Goal: Task Accomplishment & Management: Complete application form

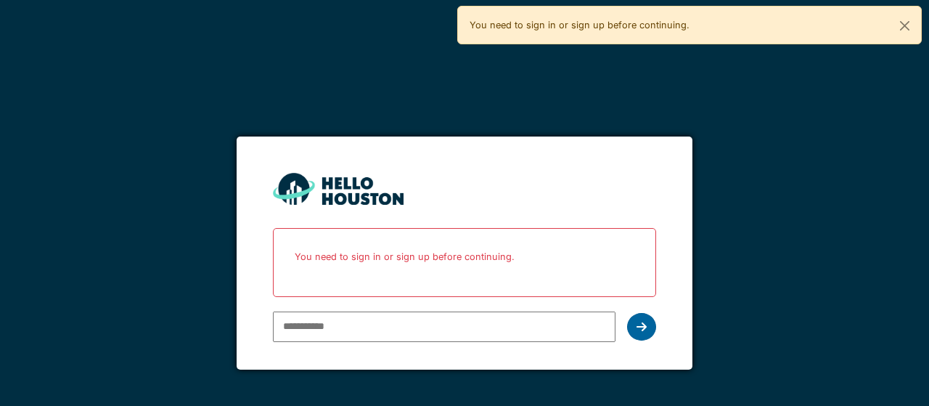
type input "**********"
click at [640, 332] on div at bounding box center [641, 327] width 29 height 28
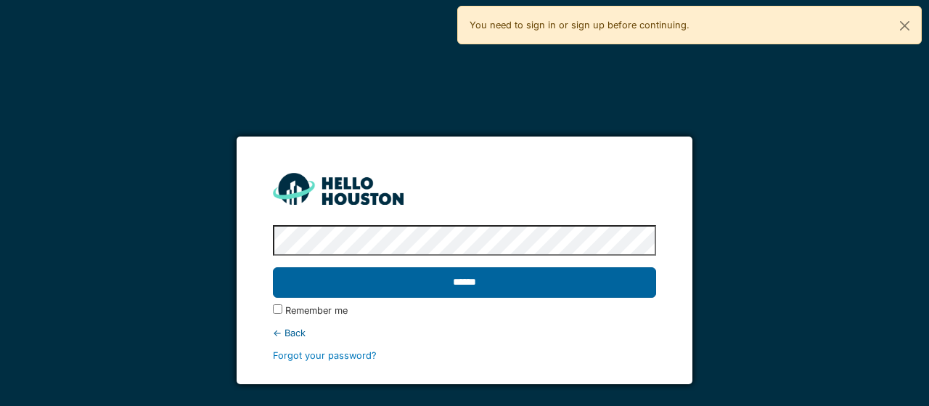
click at [465, 285] on input "******" at bounding box center [464, 282] width 383 height 30
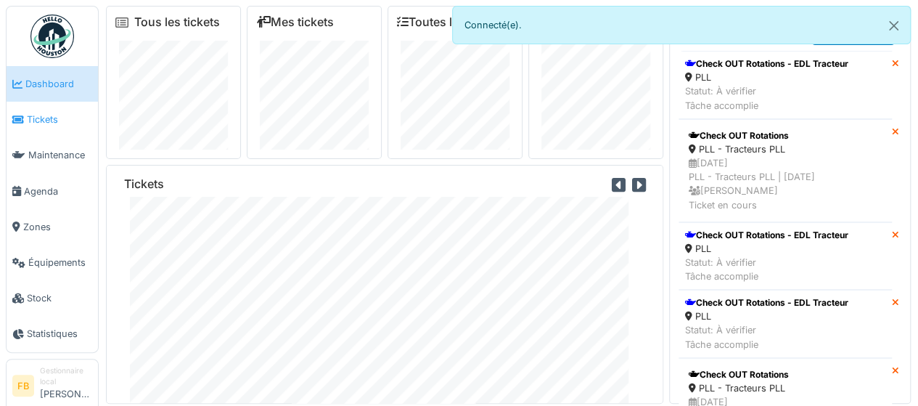
click at [49, 131] on link "Tickets" at bounding box center [52, 120] width 91 height 36
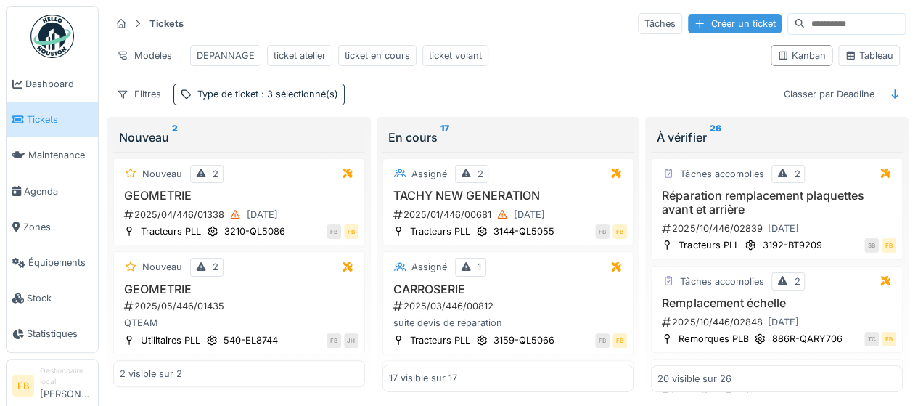
click at [688, 17] on div "Créer un ticket" at bounding box center [735, 24] width 94 height 20
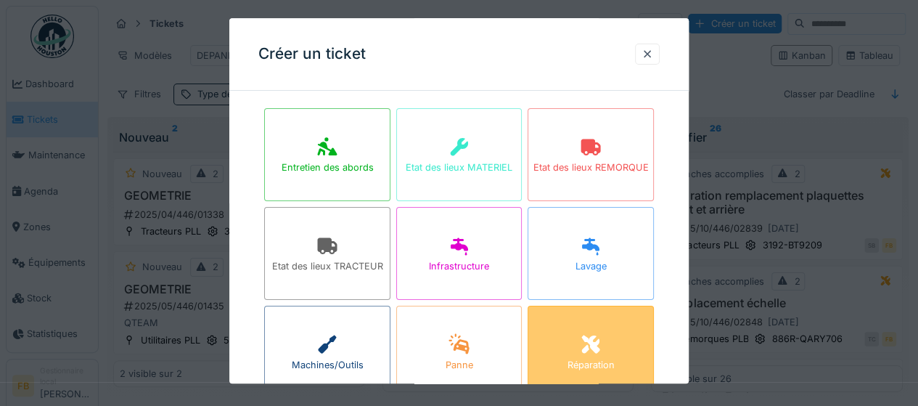
click at [602, 338] on icon at bounding box center [591, 344] width 22 height 17
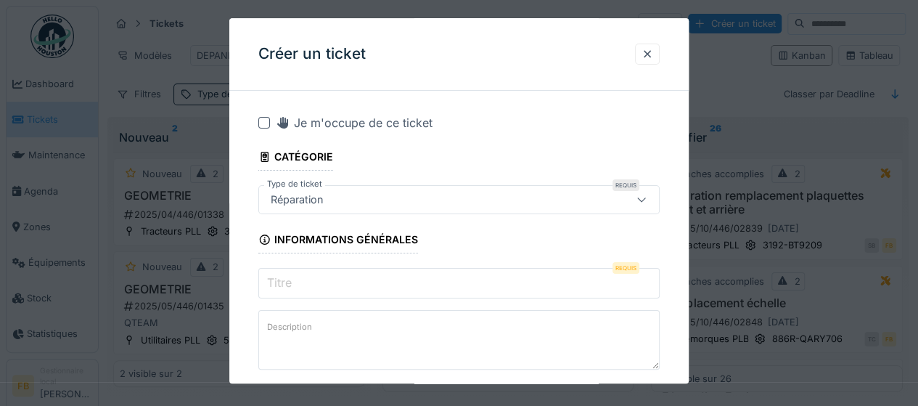
click at [295, 290] on input "Titre" at bounding box center [458, 283] width 401 height 30
click at [650, 50] on div at bounding box center [648, 54] width 12 height 14
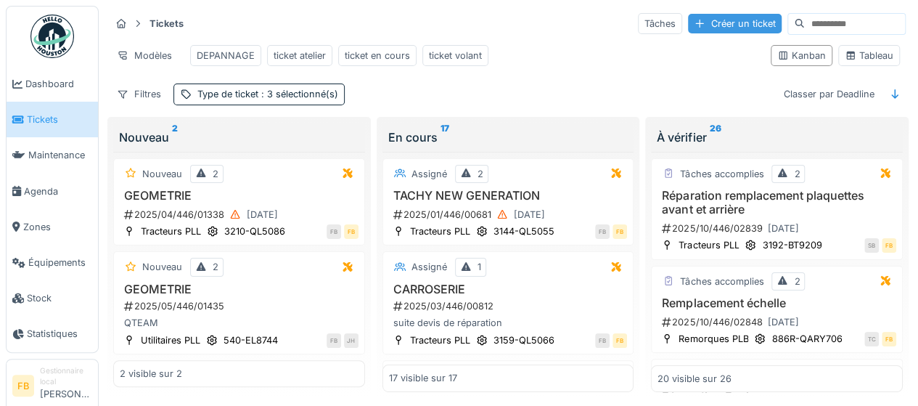
click at [688, 25] on div "Créer un ticket" at bounding box center [735, 24] width 94 height 20
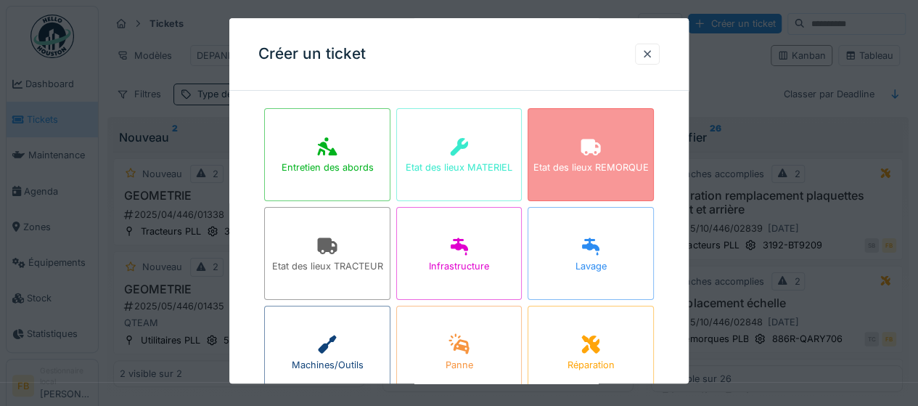
click at [584, 165] on div "Etat des lieux REMORQUE" at bounding box center [591, 168] width 115 height 14
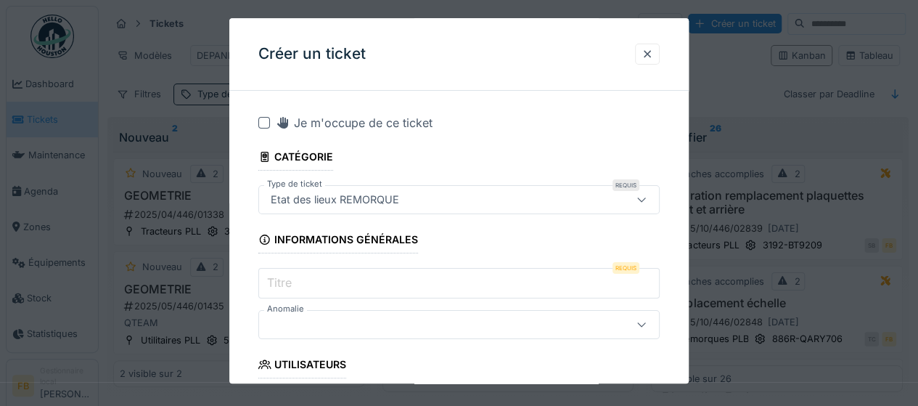
click at [305, 279] on input "Titre" at bounding box center [458, 283] width 401 height 30
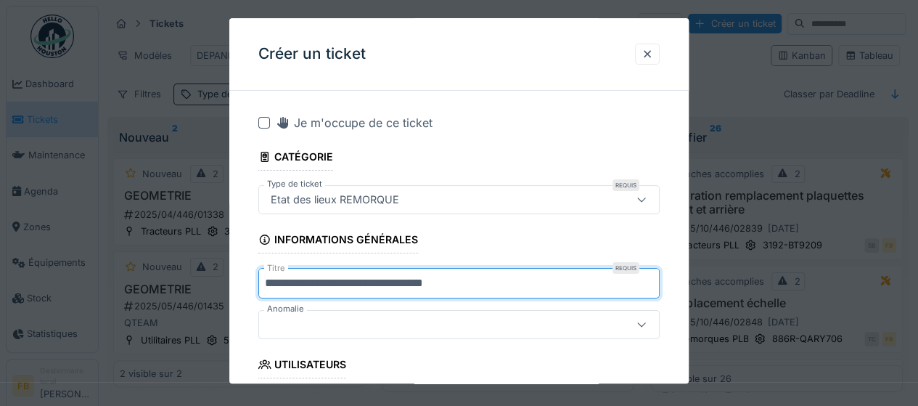
scroll to position [15, 0]
type input "**********"
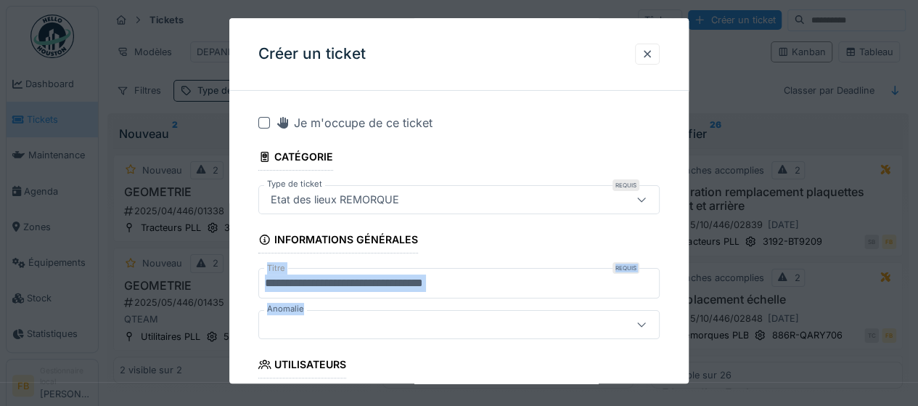
drag, startPoint x: 553, startPoint y: 237, endPoint x: 559, endPoint y: 330, distance: 93.1
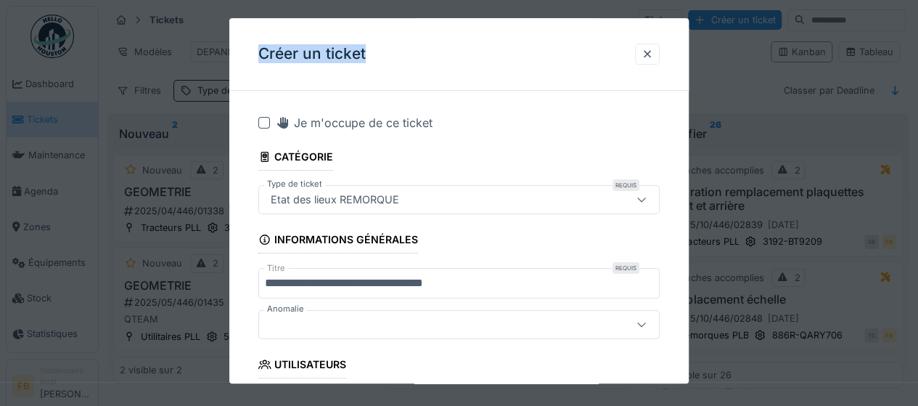
drag, startPoint x: 372, startPoint y: 30, endPoint x: 316, endPoint y: 6, distance: 61.5
click at [316, 6] on div "**********" at bounding box center [509, 200] width 820 height 409
click at [475, 84] on div "Créer un ticket" at bounding box center [459, 54] width 460 height 73
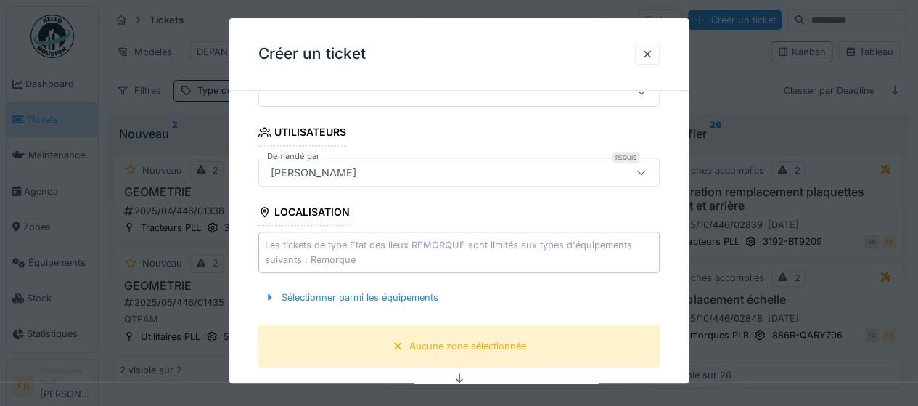
scroll to position [261, 0]
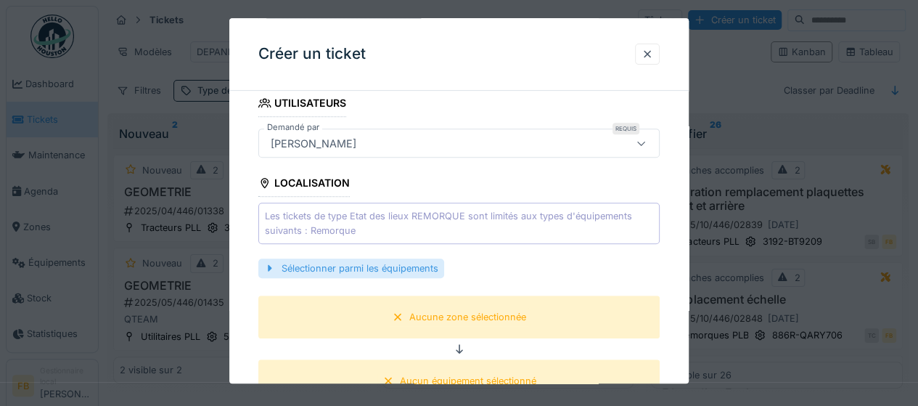
click at [398, 262] on div "Sélectionner parmi les équipements" at bounding box center [351, 268] width 186 height 20
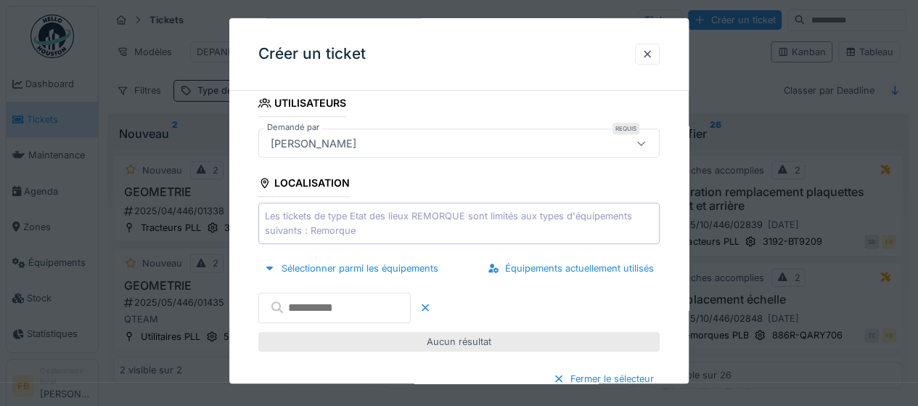
click at [377, 313] on input "text" at bounding box center [334, 308] width 152 height 30
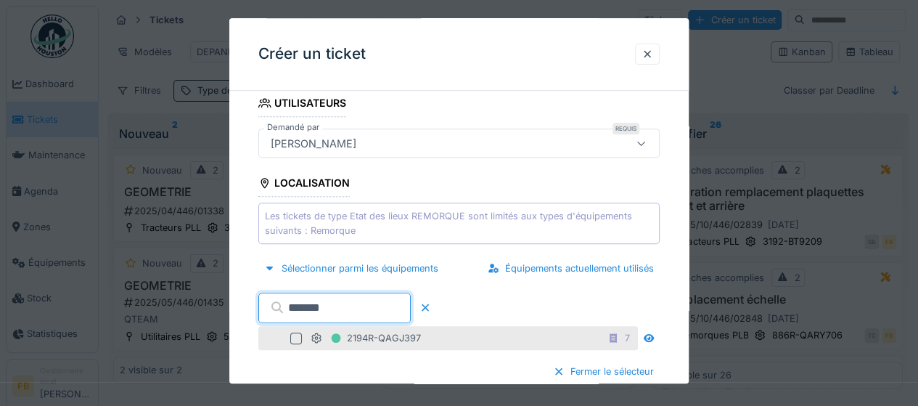
type input "*******"
click at [291, 338] on div at bounding box center [296, 338] width 12 height 12
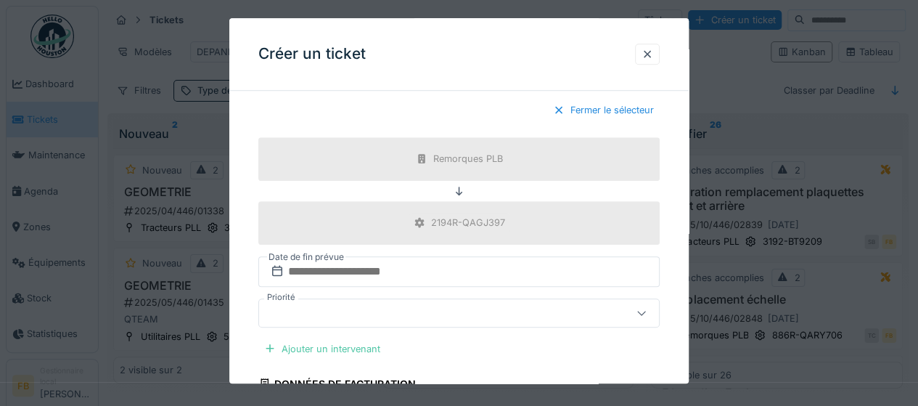
scroll to position [552, 0]
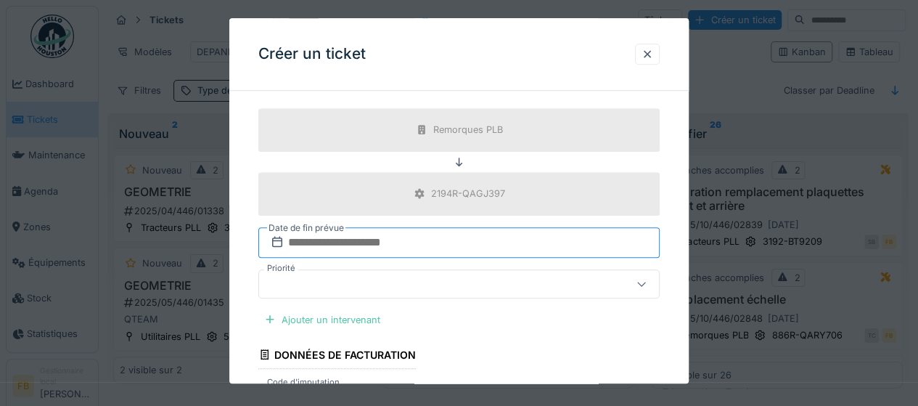
click at [341, 232] on input "text" at bounding box center [458, 242] width 401 height 30
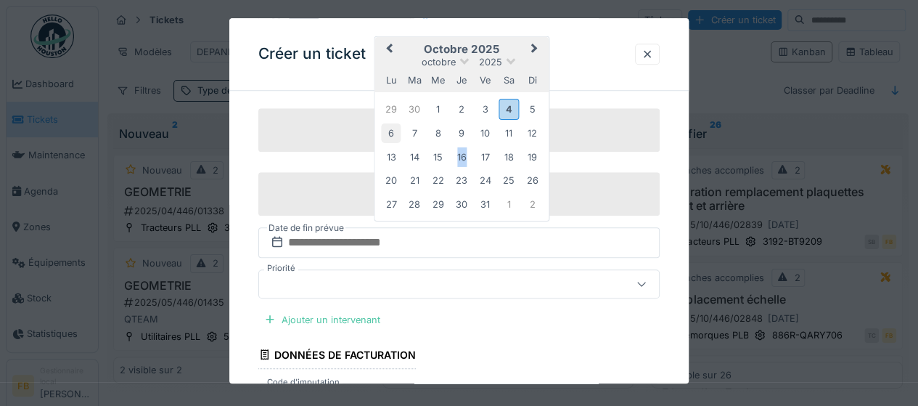
drag, startPoint x: 468, startPoint y: 147, endPoint x: 396, endPoint y: 123, distance: 75.8
click at [396, 123] on div "29 30 1 2 3 4 5 6 7 8 9 10 11 12 13 14 15 16 17 18 19 20 21 22 23 24 25 26 27 2…" at bounding box center [462, 155] width 165 height 119
click at [382, 128] on div "6" at bounding box center [392, 133] width 20 height 20
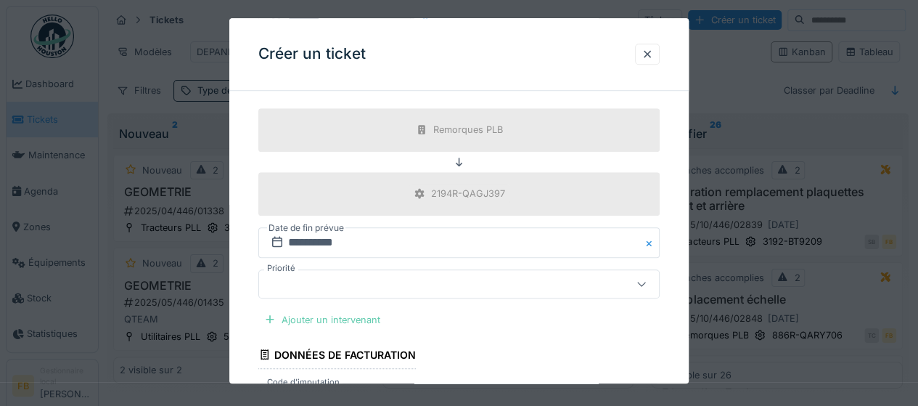
click at [351, 311] on div "Ajouter un intervenant" at bounding box center [322, 320] width 128 height 20
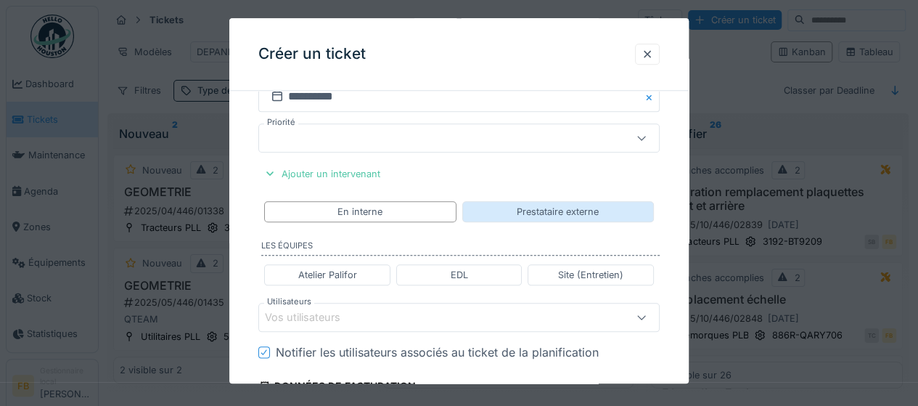
scroll to position [726, 0]
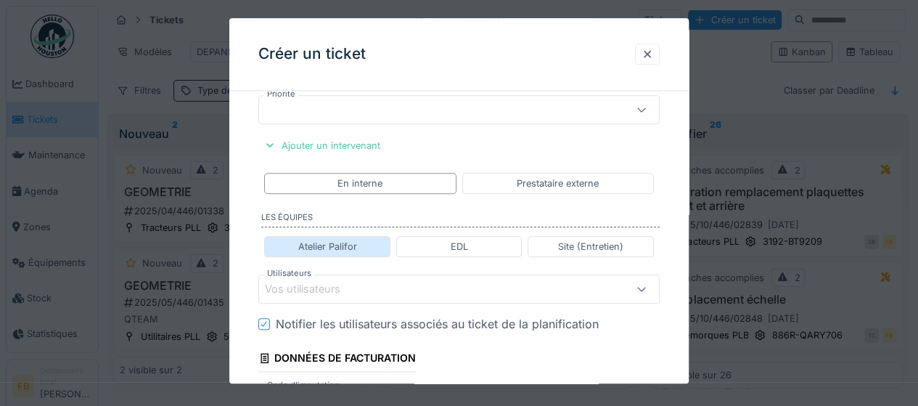
click at [326, 248] on div "Atelier Palifor" at bounding box center [327, 246] width 126 height 21
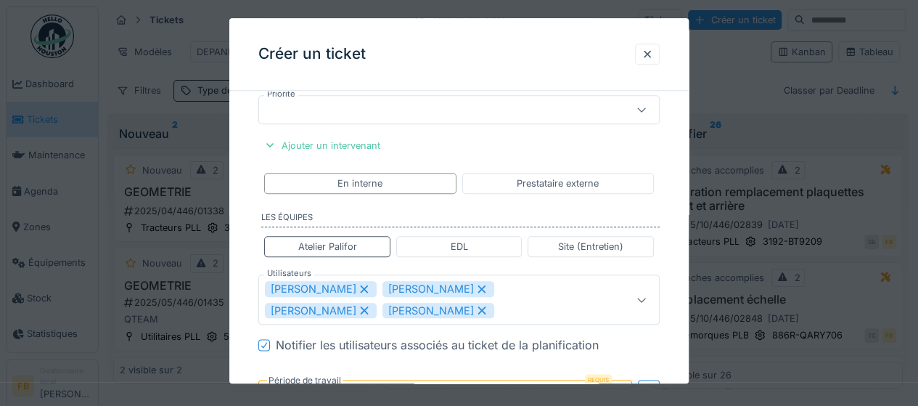
click at [475, 284] on icon at bounding box center [481, 289] width 13 height 10
type input "**********"
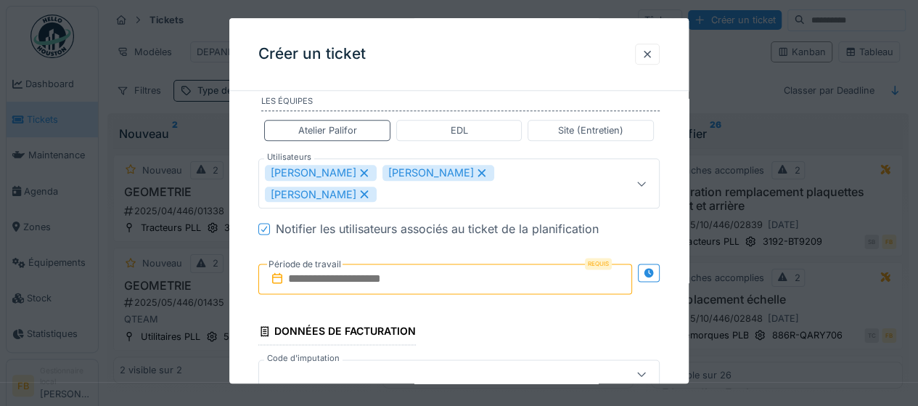
scroll to position [871, 0]
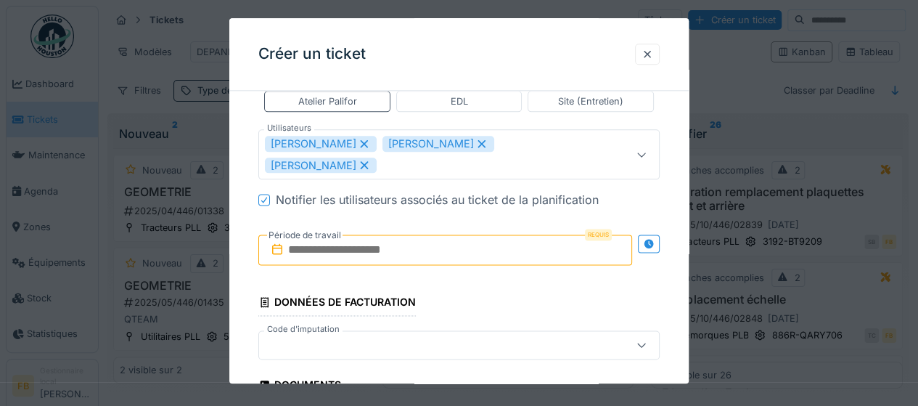
click at [383, 234] on input "text" at bounding box center [445, 249] width 374 height 30
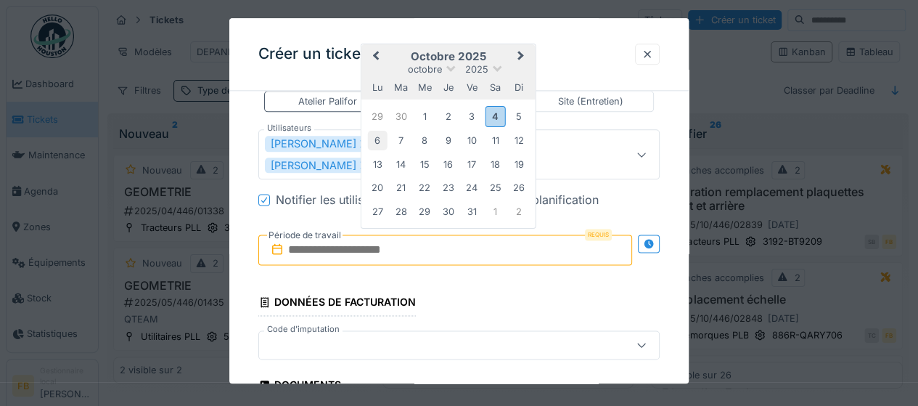
click at [374, 131] on div "6" at bounding box center [378, 141] width 20 height 20
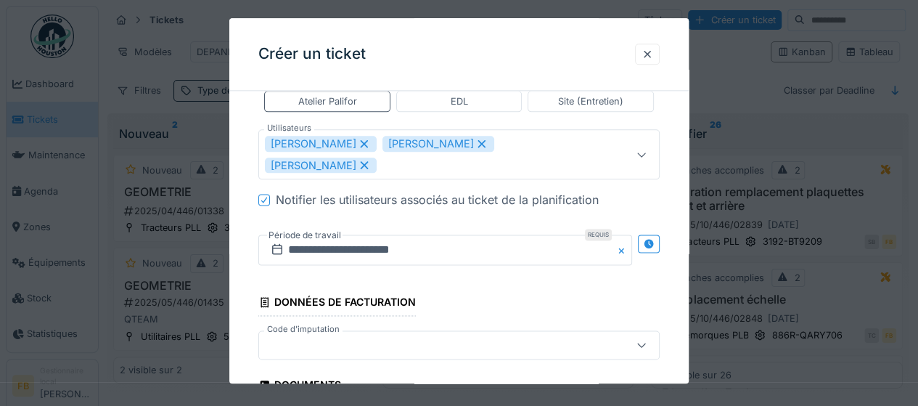
click at [299, 337] on div at bounding box center [434, 345] width 338 height 16
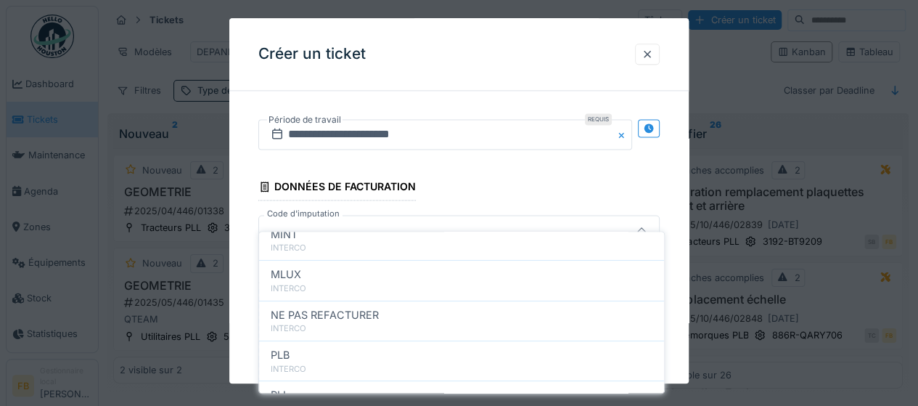
scroll to position [179, 0]
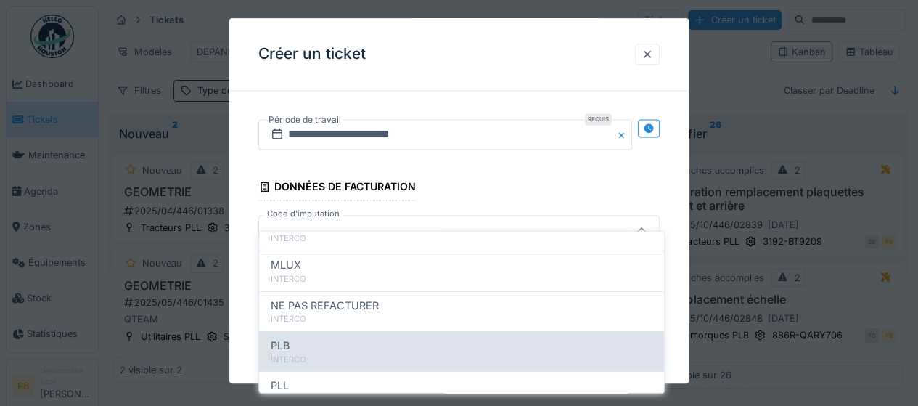
click at [461, 338] on div "PLB" at bounding box center [462, 346] width 382 height 16
type input "***"
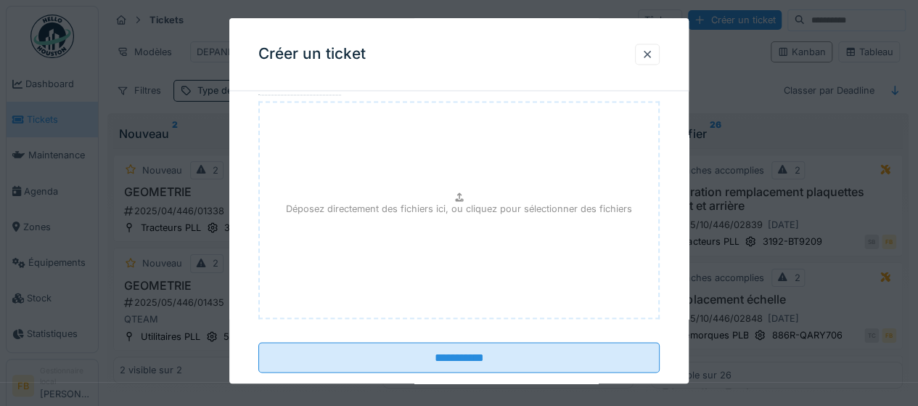
scroll to position [1175, 0]
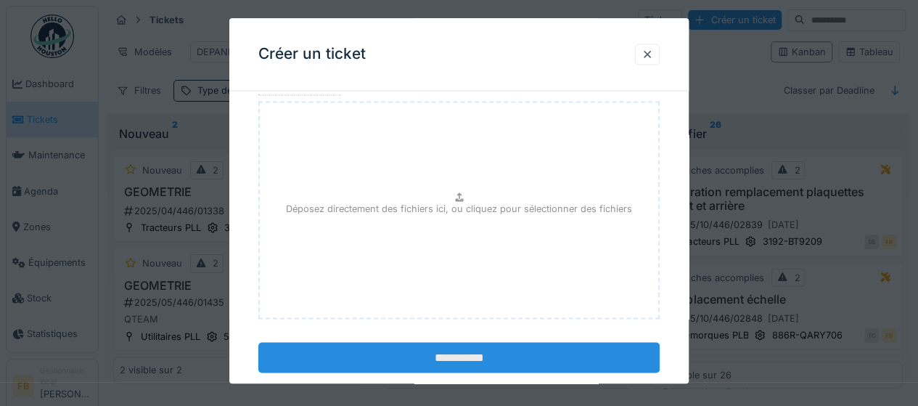
click at [473, 342] on input "**********" at bounding box center [458, 357] width 401 height 30
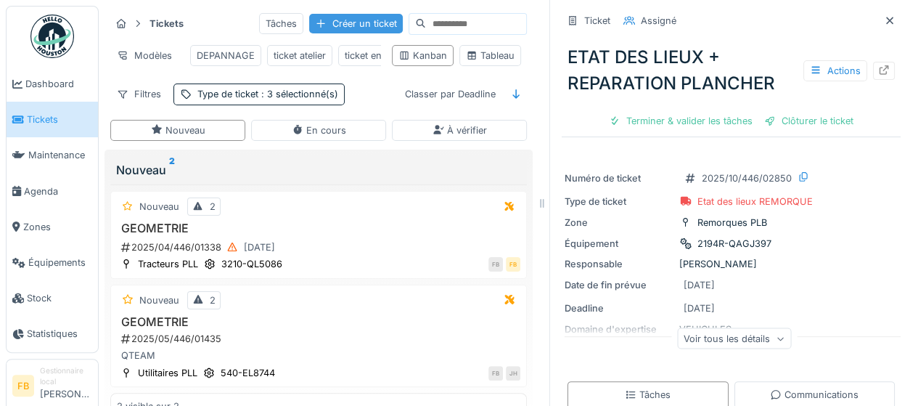
click at [330, 14] on div "Créer un ticket" at bounding box center [356, 24] width 94 height 20
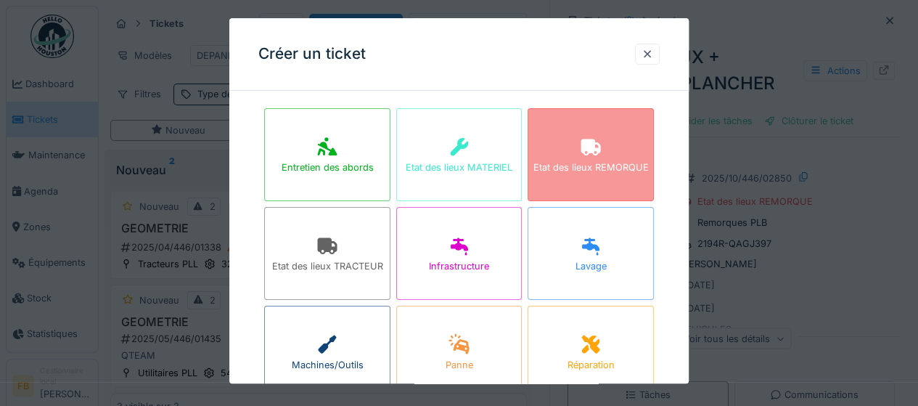
click at [593, 179] on div "Etat des lieux REMORQUE" at bounding box center [591, 154] width 126 height 93
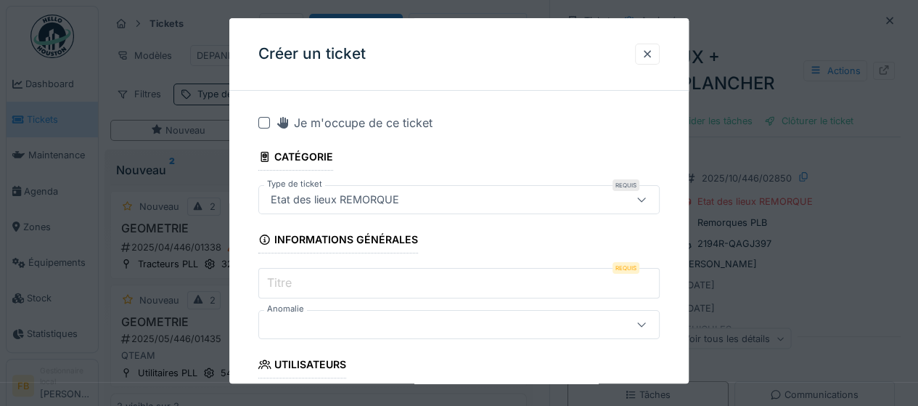
click at [341, 276] on input "Titre" at bounding box center [458, 283] width 401 height 30
click at [421, 289] on input "**********" at bounding box center [458, 283] width 401 height 30
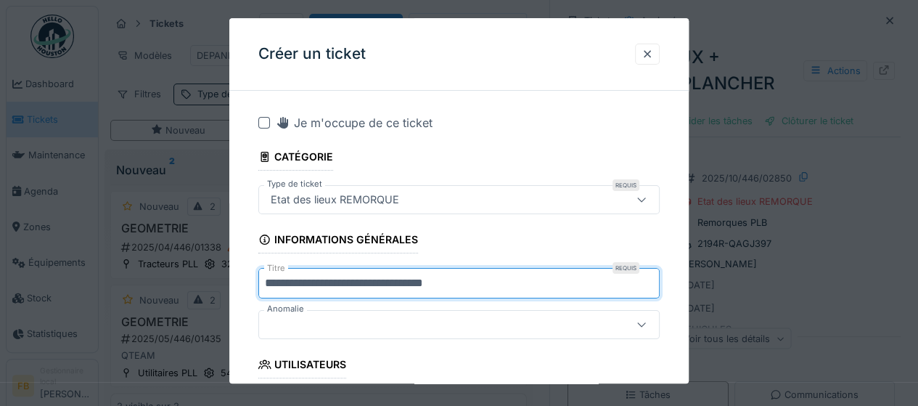
type input "**********"
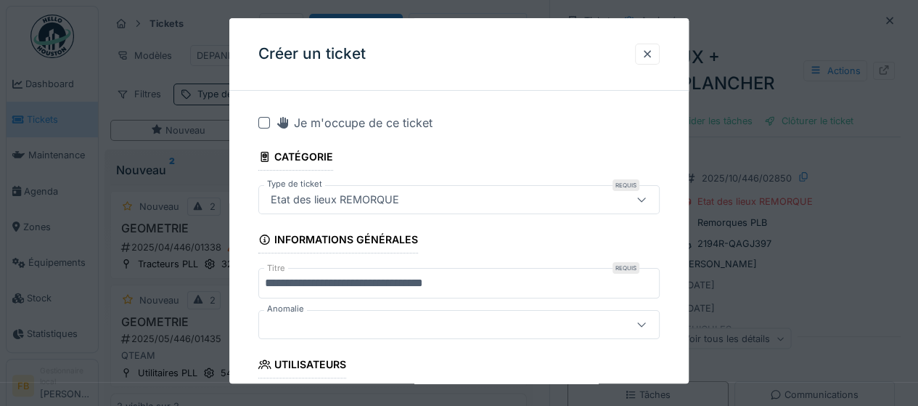
drag, startPoint x: 484, startPoint y: 348, endPoint x: 494, endPoint y: 346, distance: 10.4
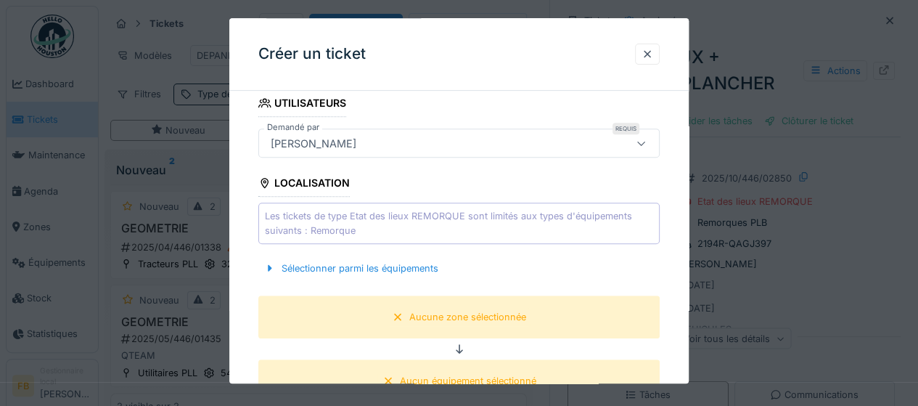
scroll to position [290, 0]
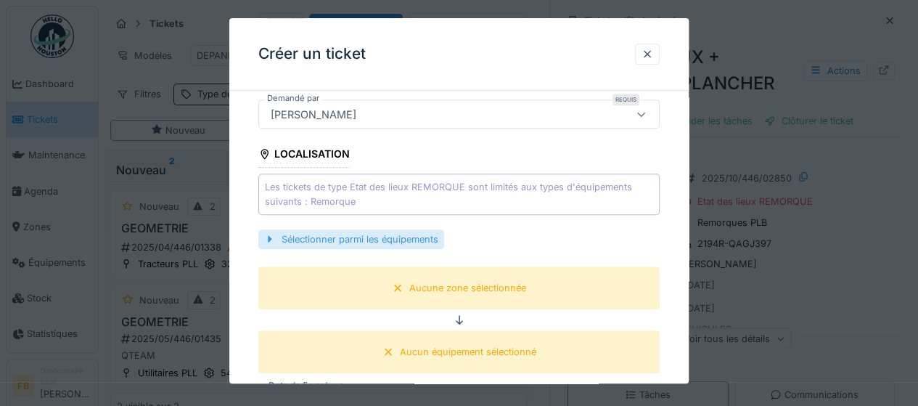
click at [353, 242] on div "Sélectionner parmi les équipements" at bounding box center [351, 239] width 186 height 20
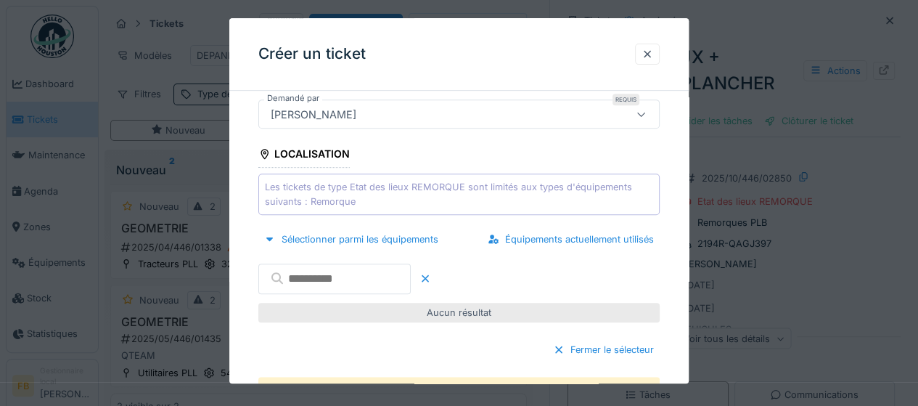
click at [338, 284] on input "text" at bounding box center [334, 279] width 152 height 30
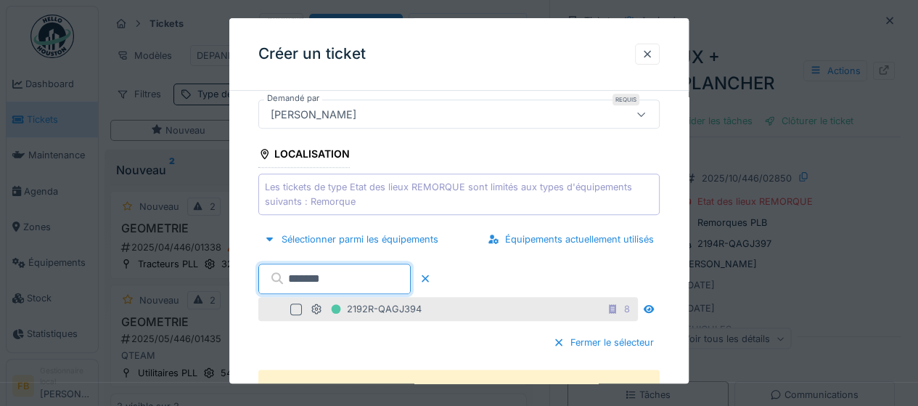
type input "*******"
click at [301, 305] on div at bounding box center [296, 309] width 12 height 12
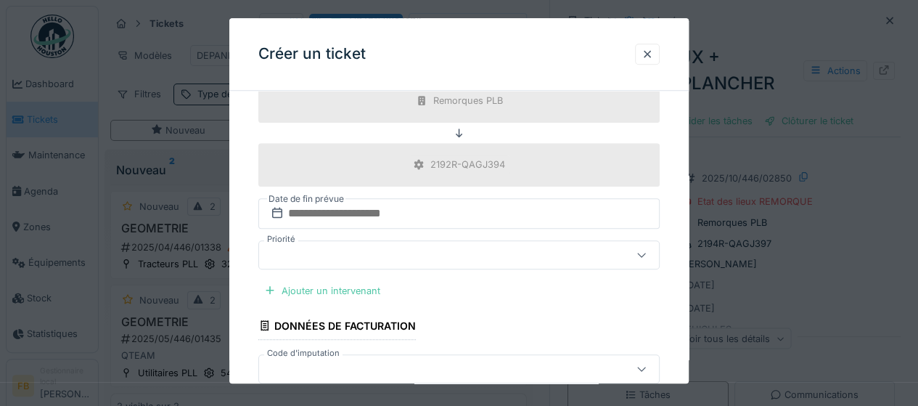
scroll to position [610, 0]
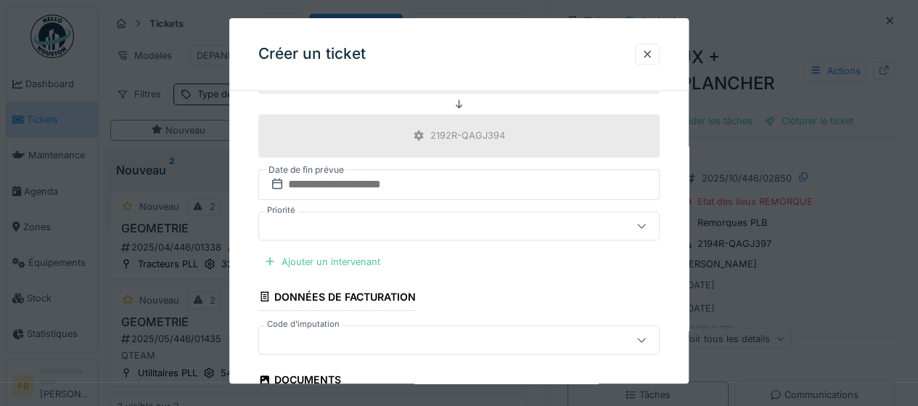
click at [315, 169] on label "Date de fin prévue" at bounding box center [306, 170] width 78 height 16
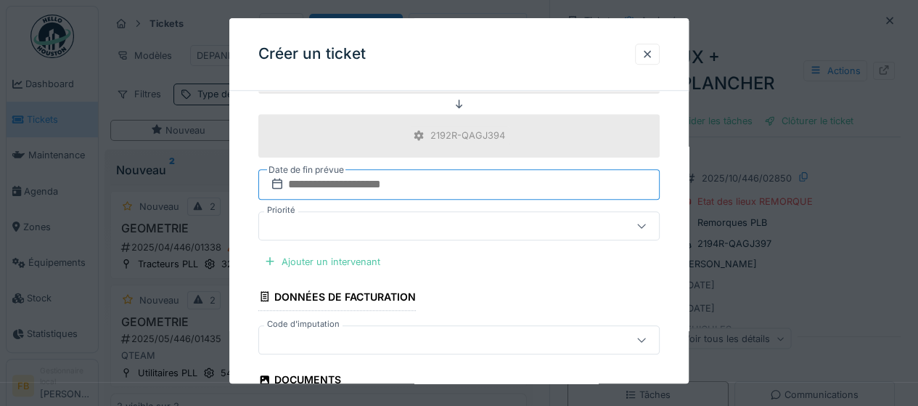
click at [315, 179] on input "text" at bounding box center [458, 184] width 401 height 30
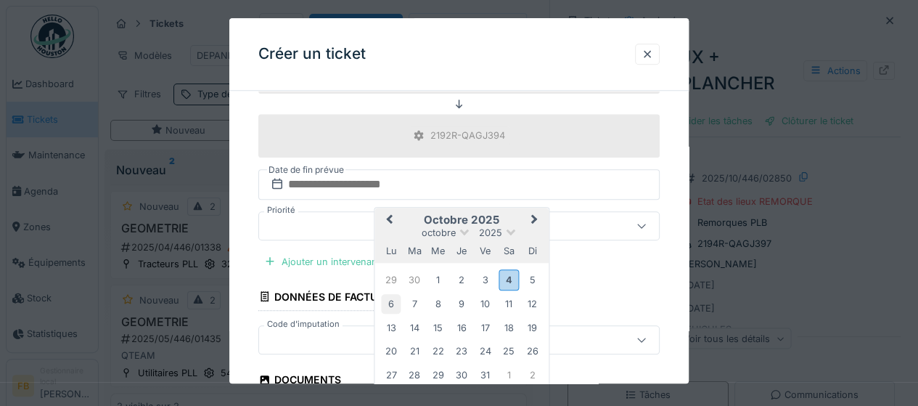
drag, startPoint x: 454, startPoint y: 274, endPoint x: 393, endPoint y: 294, distance: 64.3
click at [393, 294] on div "29 30 1 2 3 4 5 6 7 8 9 10 11 12 13 14 15 16 17 18 19 20 21 22 23 24 25 26 27 2…" at bounding box center [462, 326] width 165 height 119
click at [393, 294] on div "6" at bounding box center [392, 304] width 20 height 20
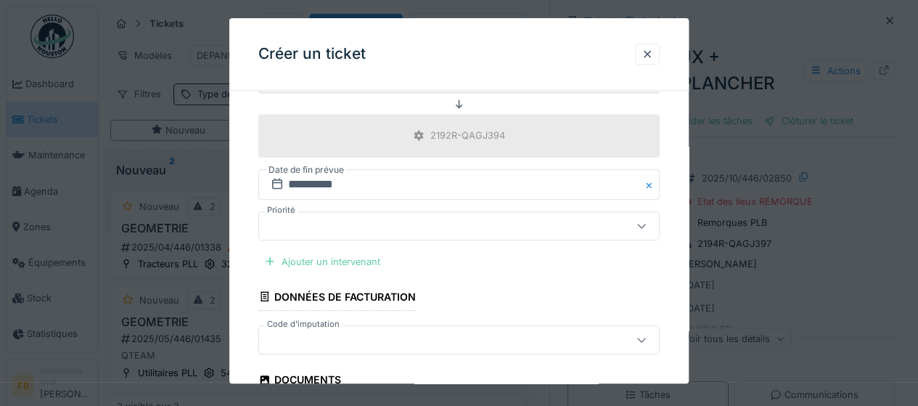
click at [308, 256] on div "Ajouter un intervenant" at bounding box center [322, 262] width 128 height 20
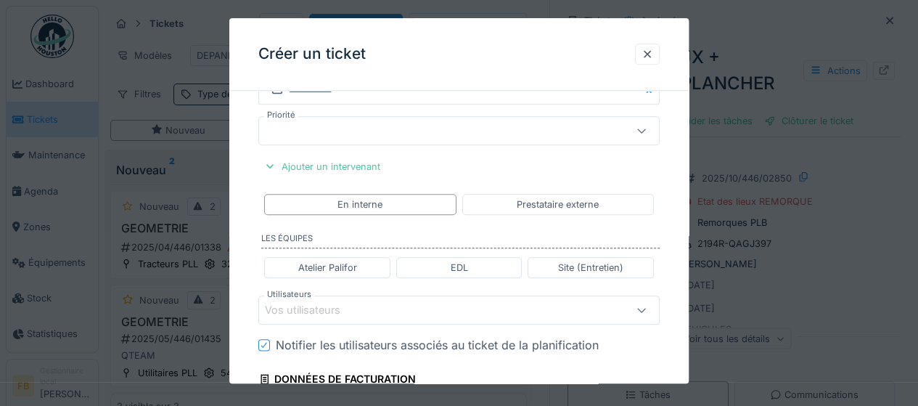
scroll to position [726, 0]
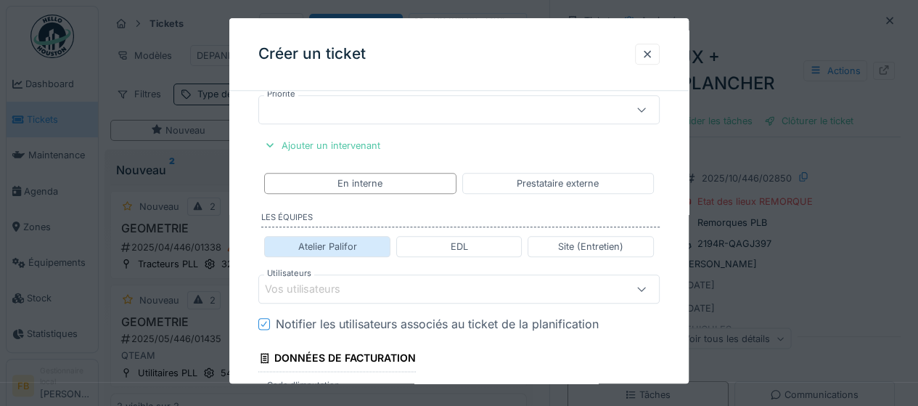
click at [338, 240] on div "Atelier Palifor" at bounding box center [327, 247] width 59 height 14
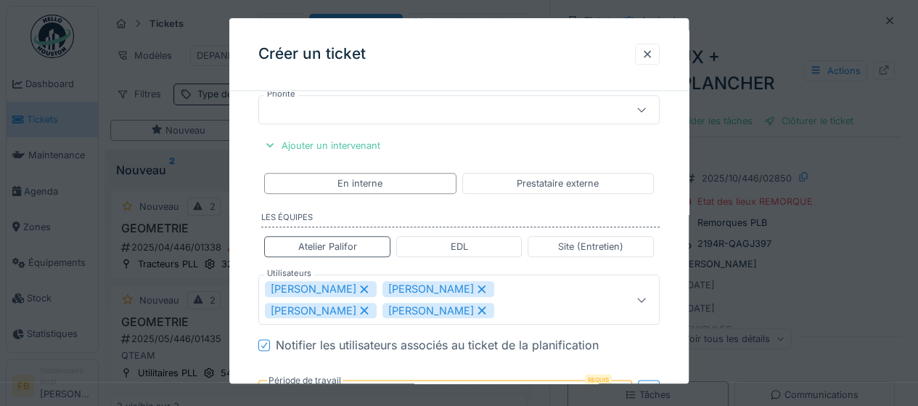
click at [478, 285] on icon at bounding box center [482, 289] width 8 height 8
type input "**********"
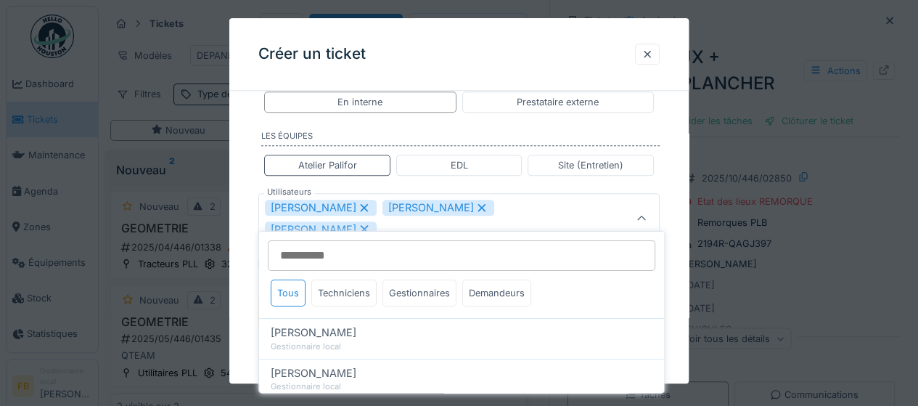
scroll to position [807, 0]
click at [253, 281] on div "**********" at bounding box center [459, 37] width 460 height 1485
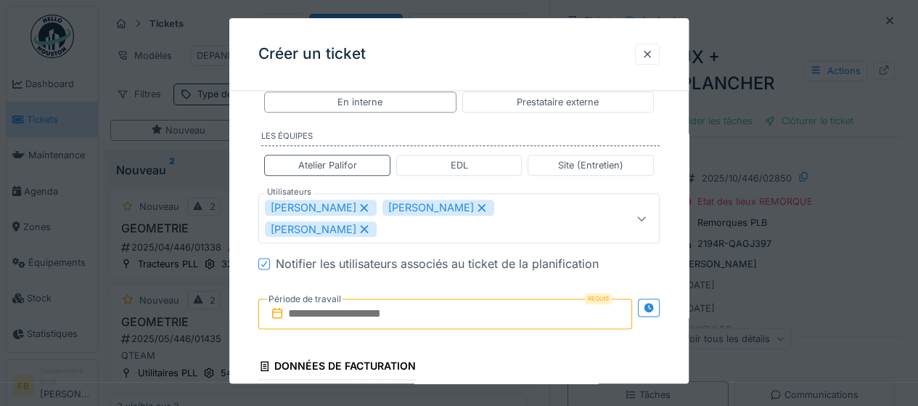
click at [367, 298] on input "text" at bounding box center [445, 313] width 374 height 30
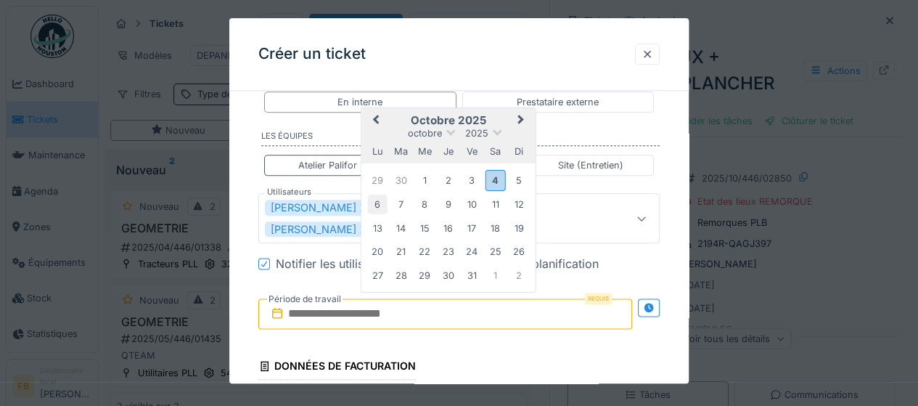
drag, startPoint x: 513, startPoint y: 168, endPoint x: 377, endPoint y: 176, distance: 136.0
click at [377, 192] on div "6 7 8 9 10 11 12" at bounding box center [448, 203] width 165 height 23
click at [377, 195] on div "6" at bounding box center [378, 205] width 20 height 20
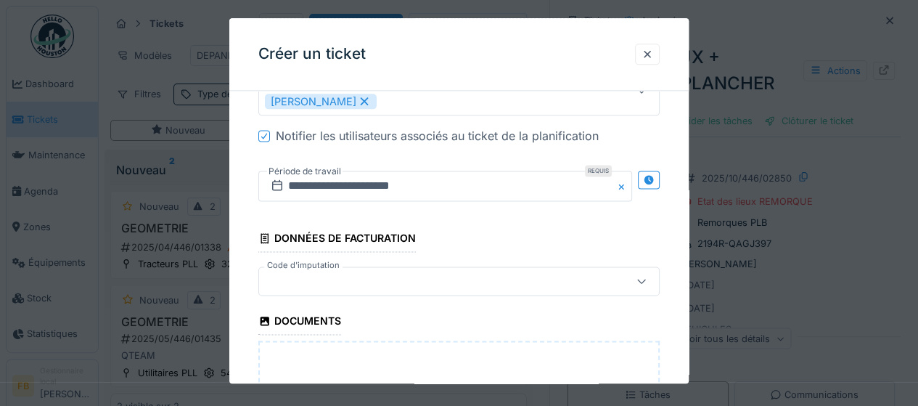
scroll to position [952, 0]
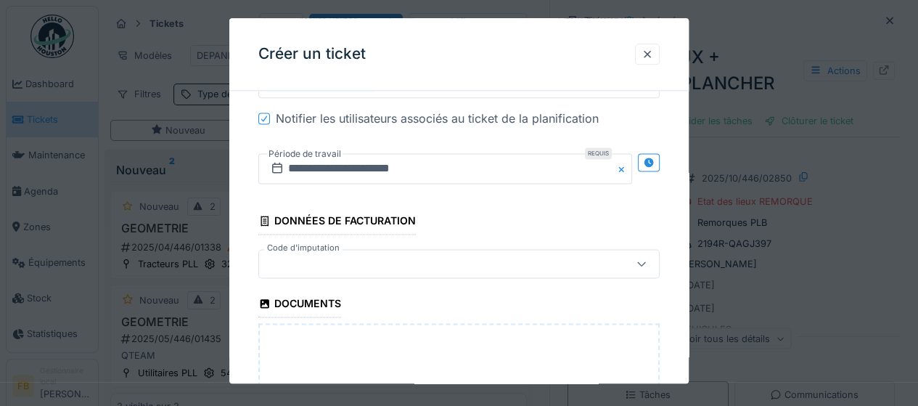
click at [349, 256] on div at bounding box center [434, 264] width 338 height 16
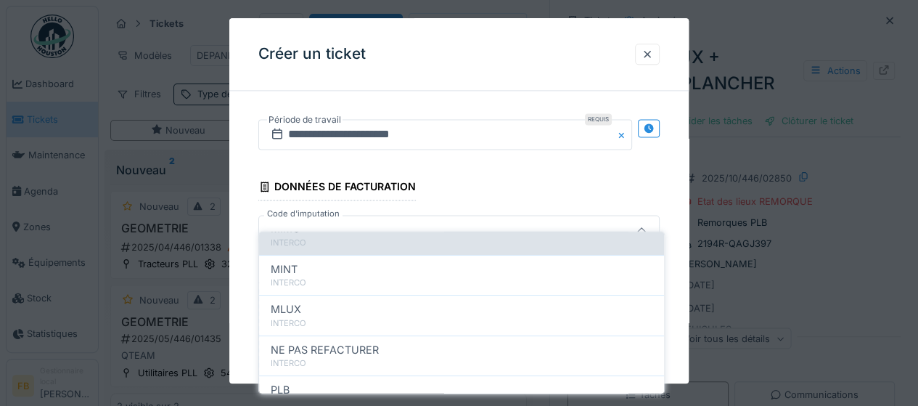
scroll to position [176, 0]
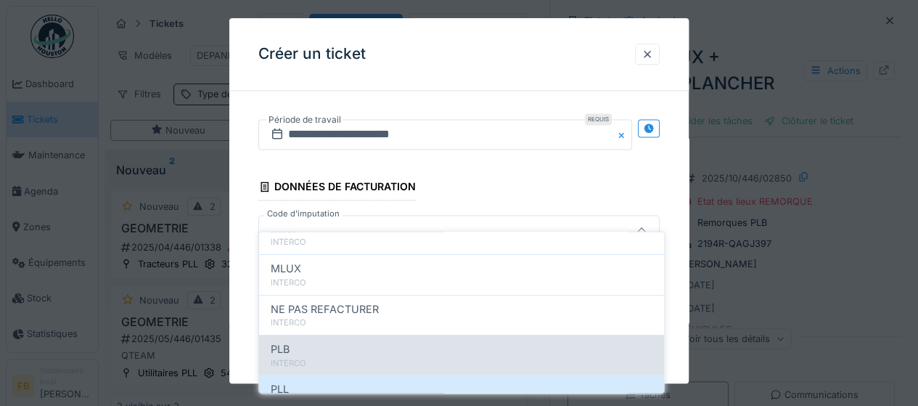
click at [335, 341] on div "PLB" at bounding box center [462, 349] width 382 height 16
type input "***"
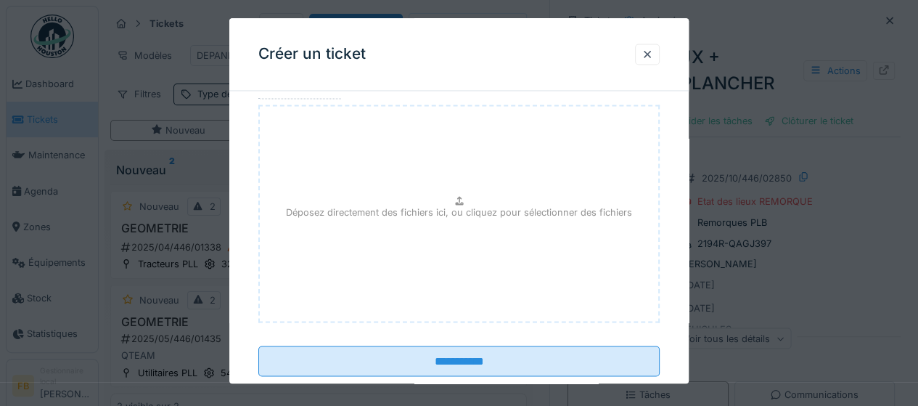
scroll to position [1175, 0]
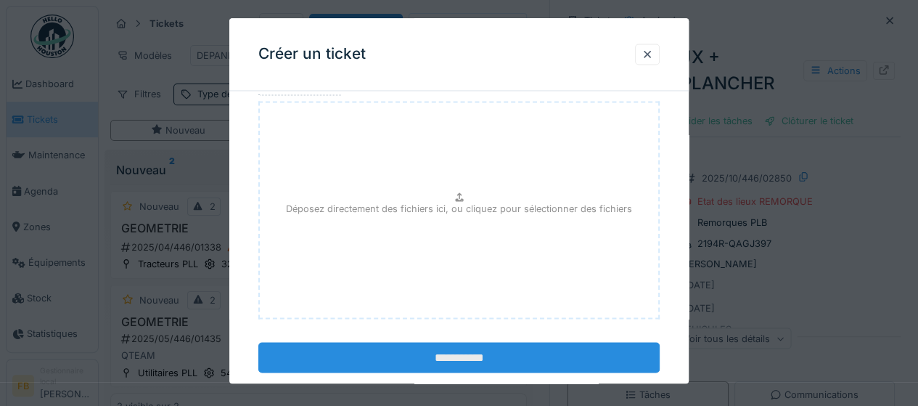
click at [462, 342] on input "**********" at bounding box center [458, 357] width 401 height 30
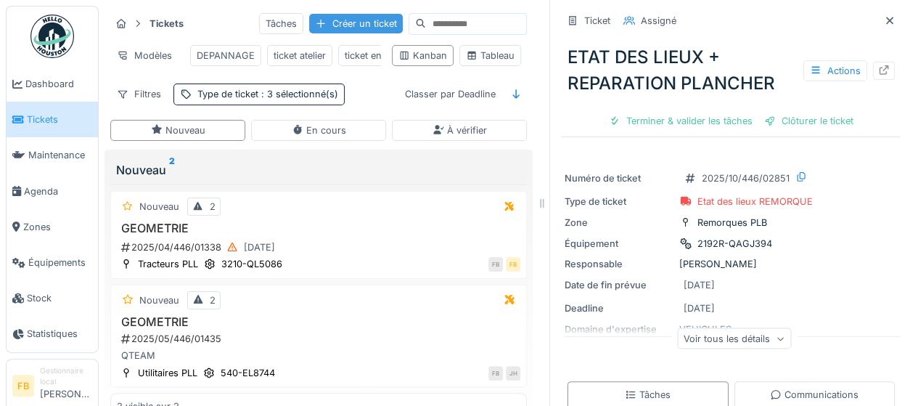
click at [341, 14] on div "Créer un ticket" at bounding box center [356, 24] width 94 height 20
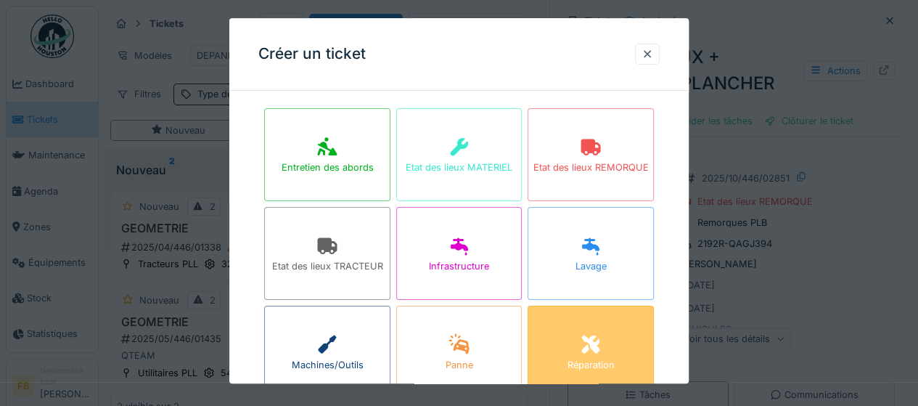
click at [586, 343] on icon at bounding box center [591, 344] width 22 height 17
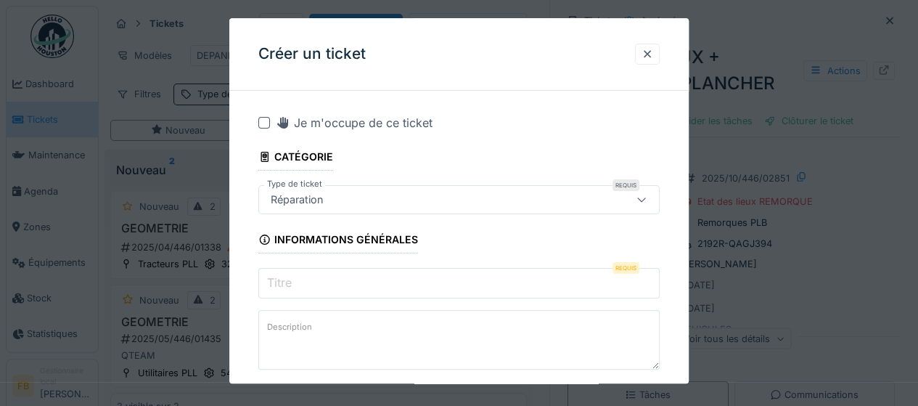
click at [306, 281] on input "Titre" at bounding box center [458, 283] width 401 height 30
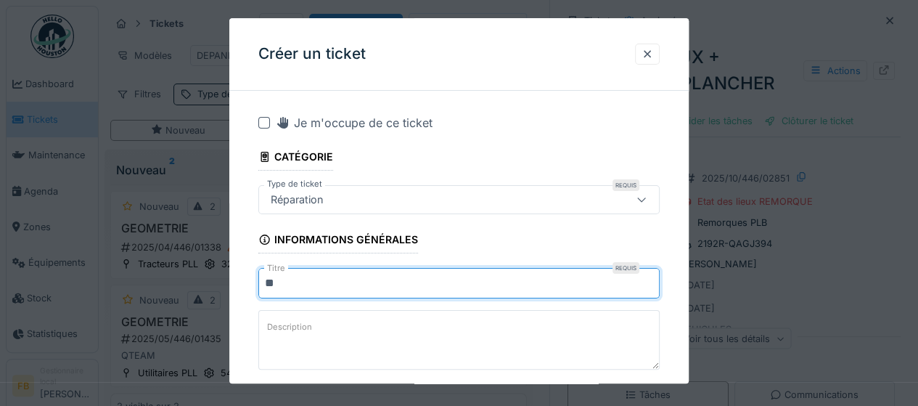
type input "*"
type input "**********"
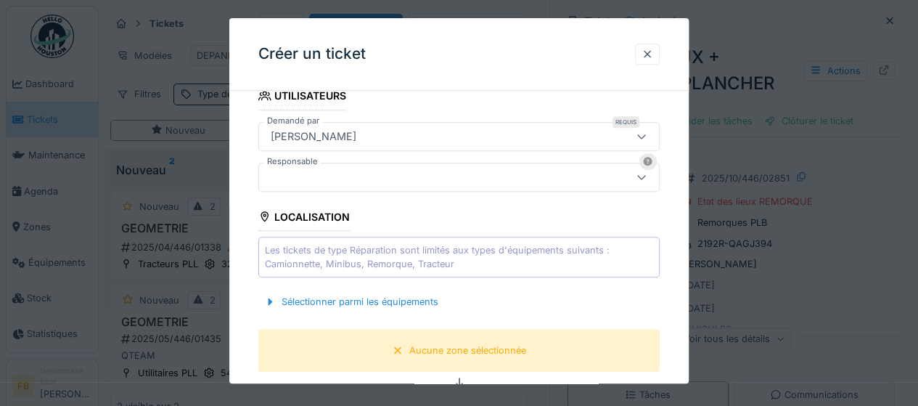
scroll to position [377, 0]
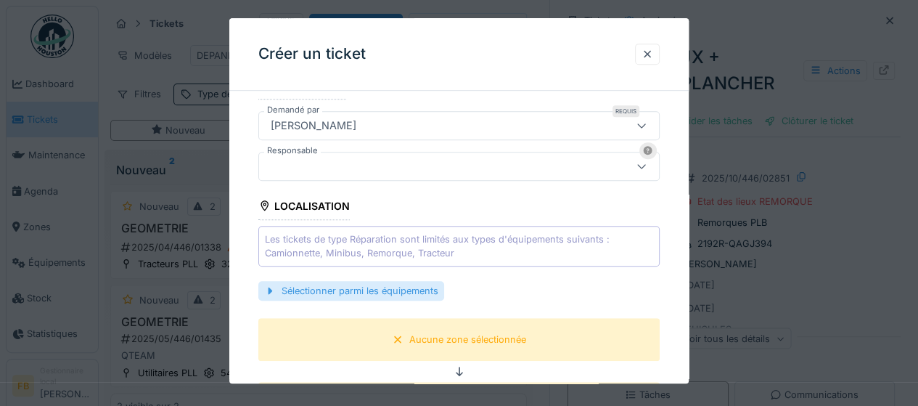
click at [328, 293] on div "Sélectionner parmi les équipements" at bounding box center [351, 291] width 186 height 20
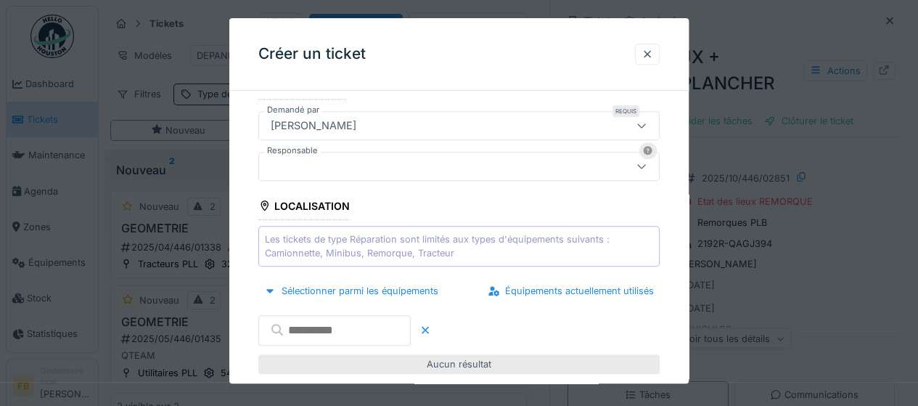
click at [306, 326] on input "text" at bounding box center [334, 330] width 152 height 30
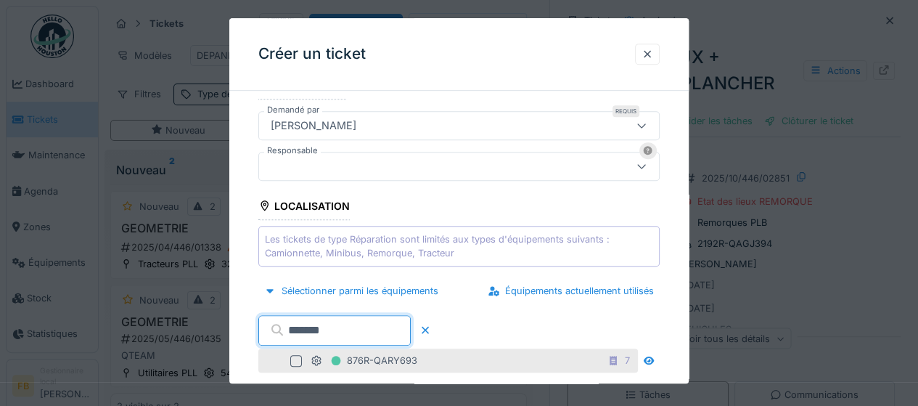
type input "*******"
click at [297, 357] on div at bounding box center [296, 361] width 12 height 12
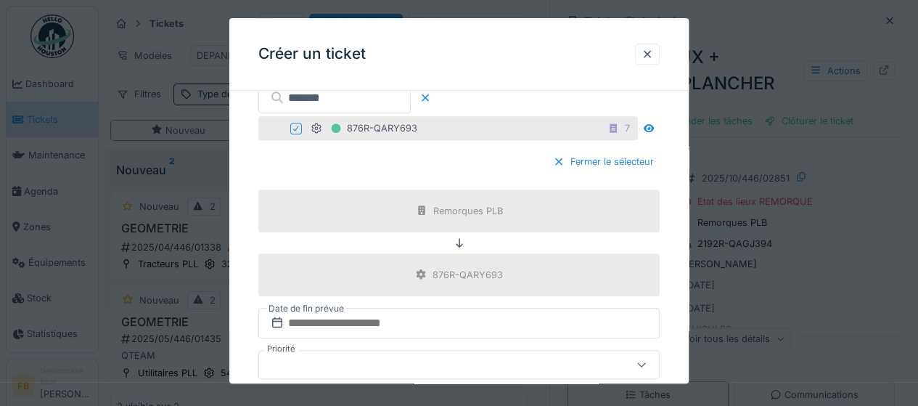
scroll to position [639, 0]
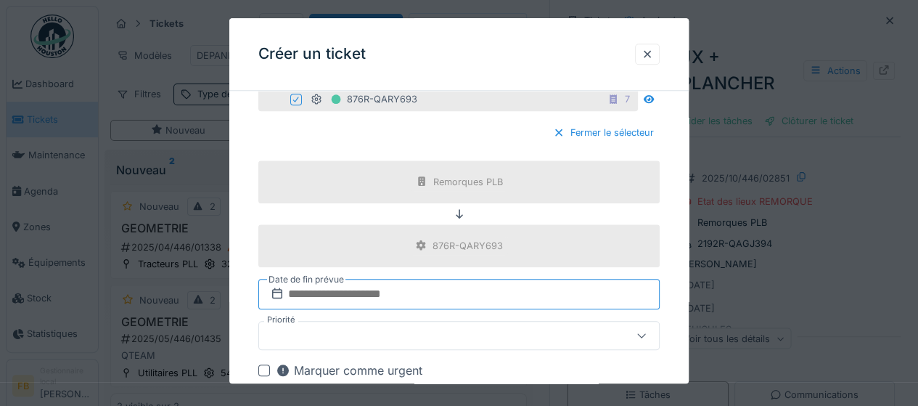
click at [369, 291] on input "text" at bounding box center [458, 294] width 401 height 30
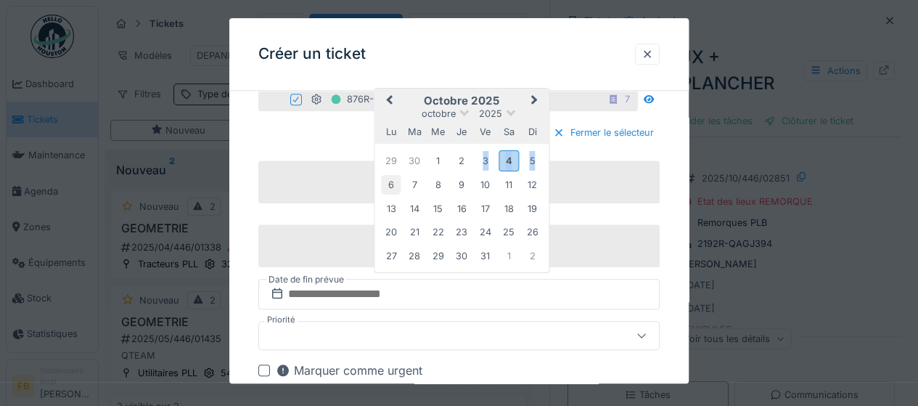
drag, startPoint x: 484, startPoint y: 164, endPoint x: 389, endPoint y: 180, distance: 96.4
click at [389, 180] on div "29 30 1 2 3 4 5 6 7 8 9 10 11 12 13 14 15 16 17 18 19 20 21 22 23 24 25 26 27 2…" at bounding box center [462, 207] width 165 height 119
click at [389, 180] on div "6" at bounding box center [392, 185] width 20 height 20
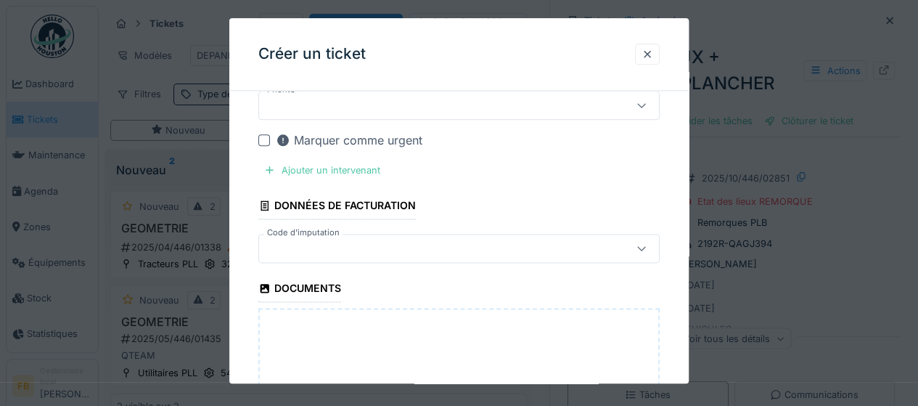
scroll to position [871, 0]
click at [348, 164] on div "Ajouter un intervenant" at bounding box center [322, 168] width 128 height 20
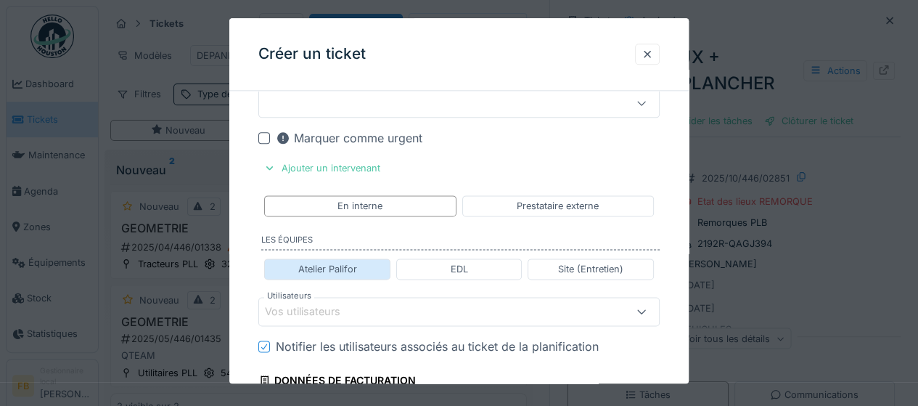
click at [338, 269] on div "Atelier Palifor" at bounding box center [327, 269] width 59 height 14
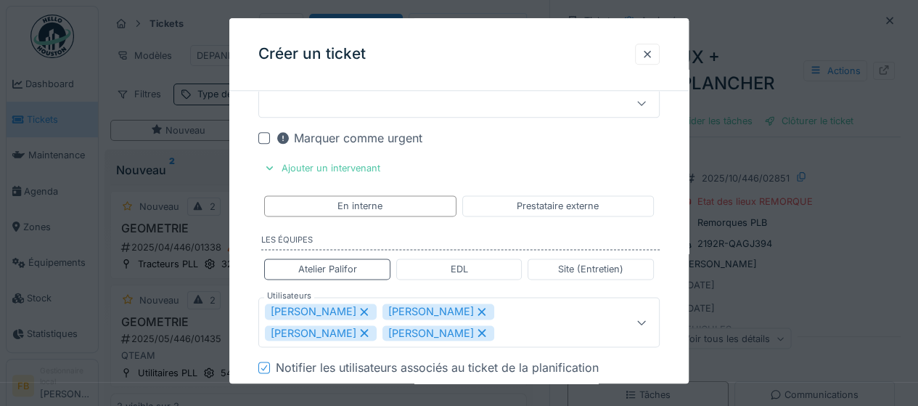
click at [475, 306] on icon at bounding box center [481, 311] width 13 height 10
type input "**********"
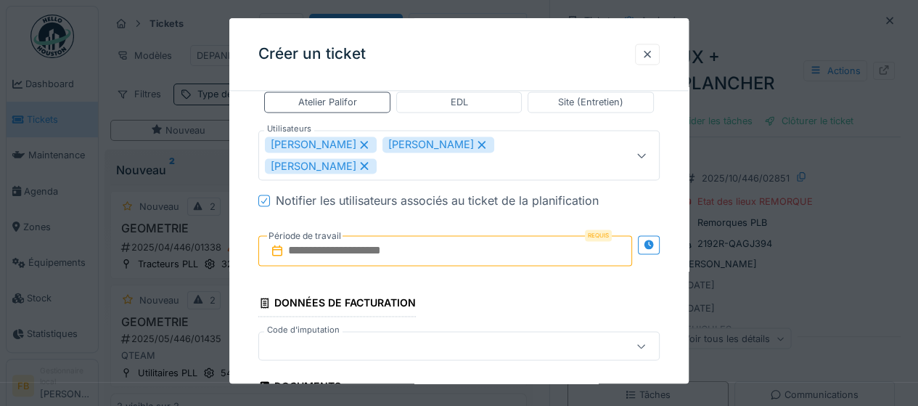
scroll to position [1045, 0]
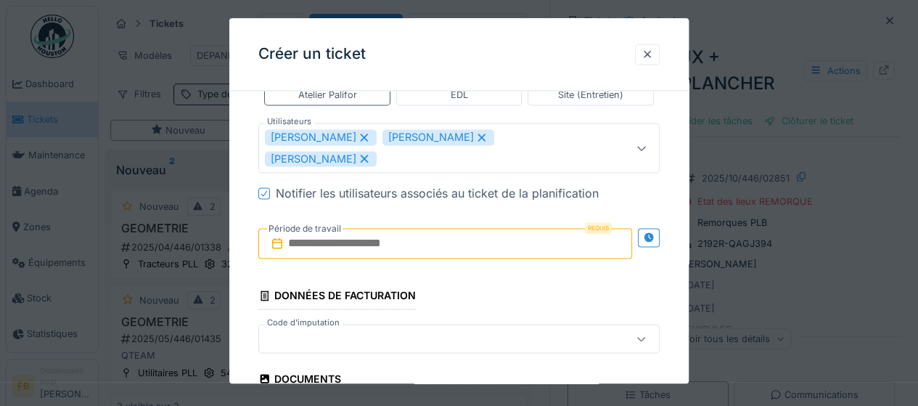
click at [354, 228] on input "text" at bounding box center [445, 243] width 374 height 30
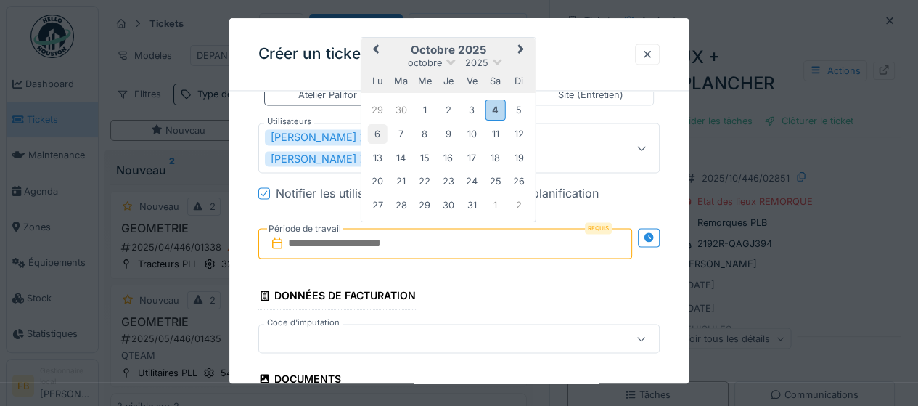
click at [377, 124] on div "6" at bounding box center [378, 134] width 20 height 20
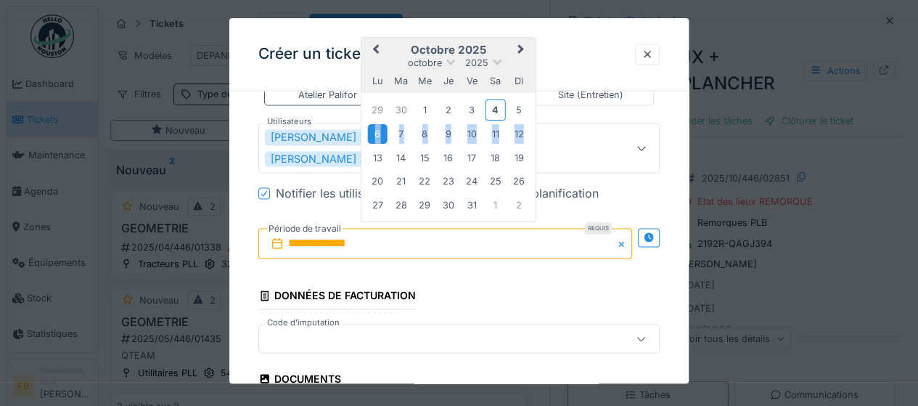
click at [377, 124] on div "6" at bounding box center [378, 134] width 20 height 20
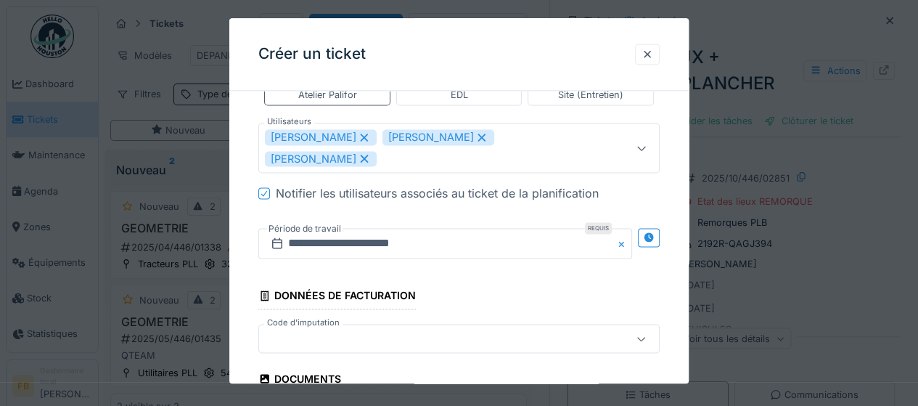
click at [354, 331] on div at bounding box center [434, 339] width 338 height 16
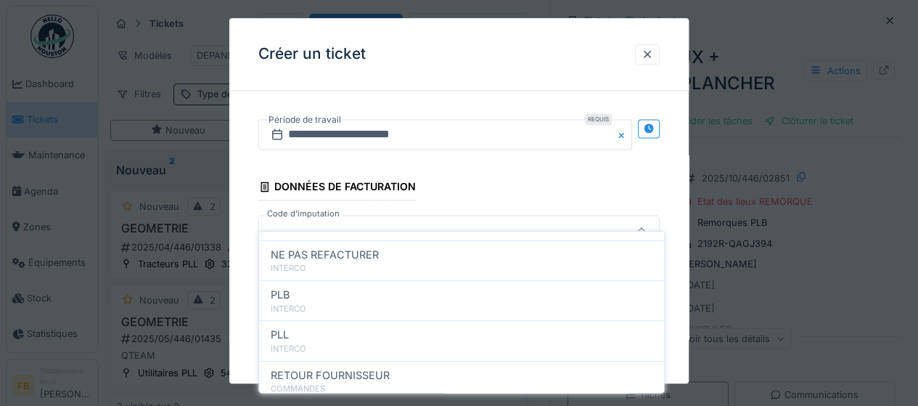
scroll to position [260, 0]
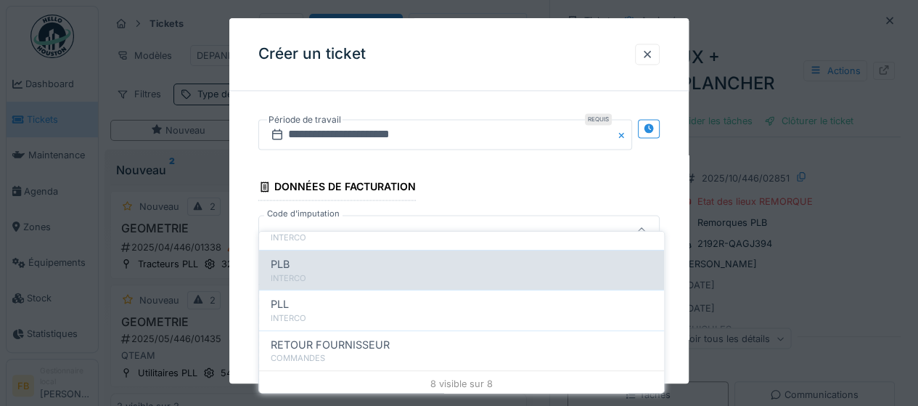
click at [367, 256] on div "PLB" at bounding box center [462, 264] width 382 height 16
type input "***"
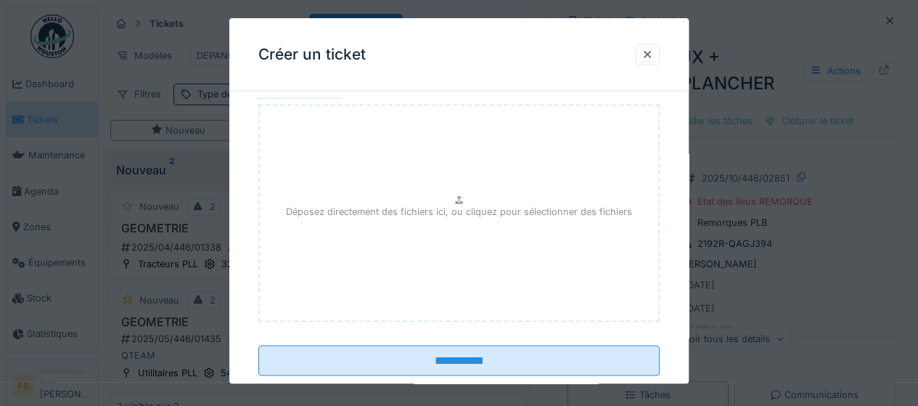
scroll to position [1342, 0]
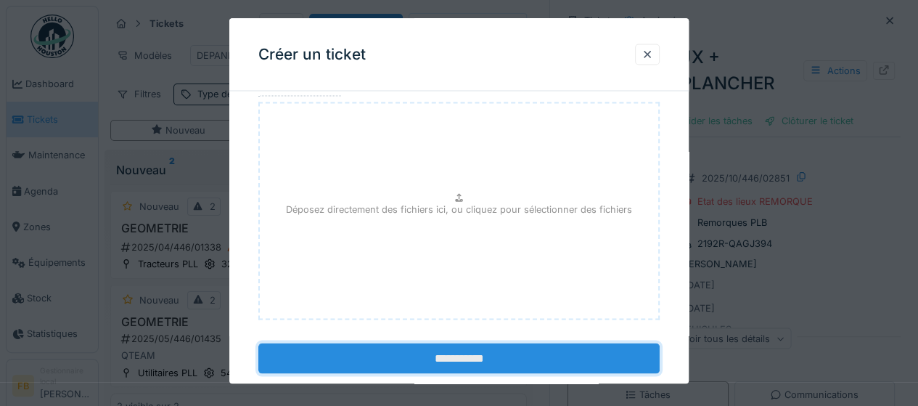
click at [462, 343] on input "**********" at bounding box center [458, 358] width 401 height 30
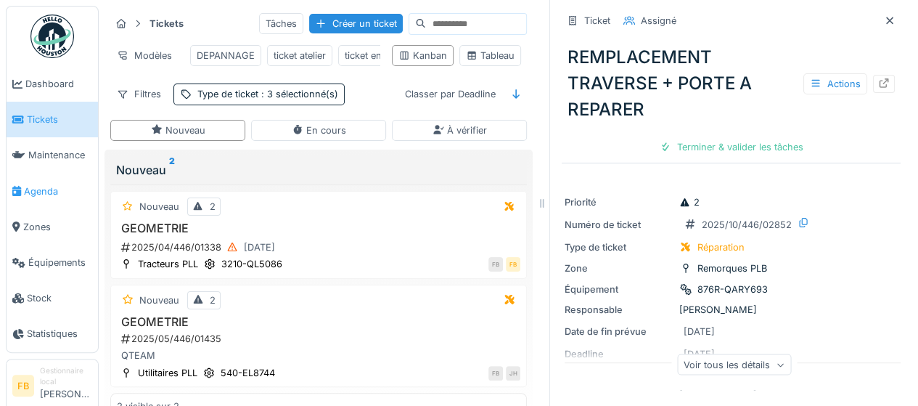
click at [31, 195] on span "Agenda" at bounding box center [58, 191] width 68 height 14
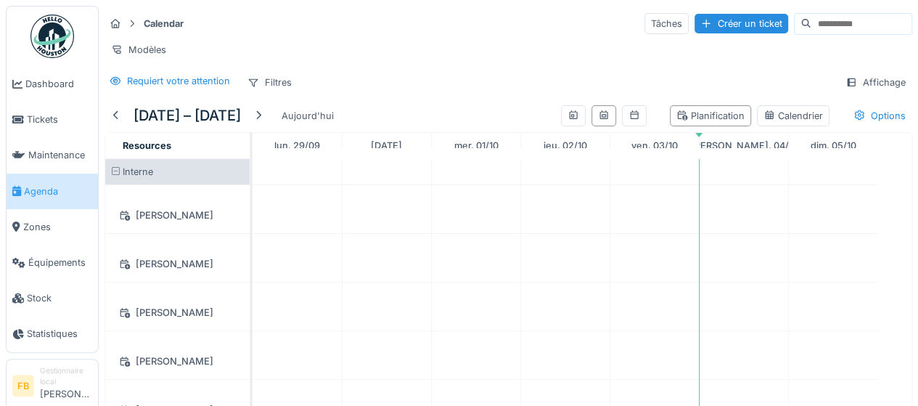
click at [38, 192] on span "Agenda" at bounding box center [58, 191] width 68 height 14
click at [867, 124] on div "Options" at bounding box center [879, 115] width 65 height 21
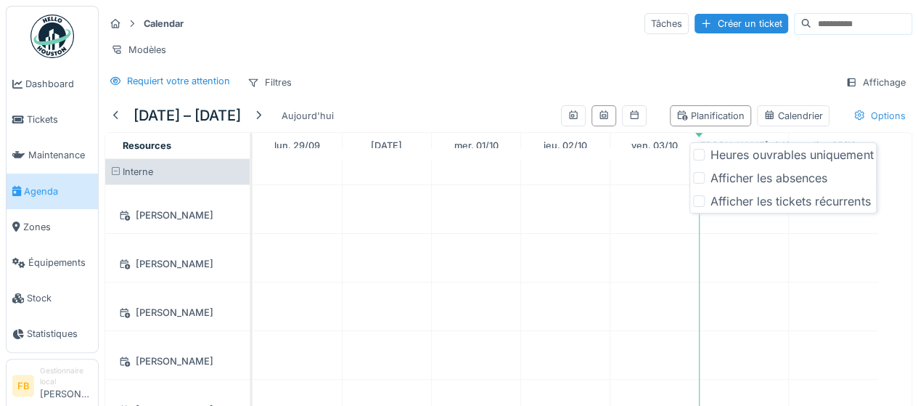
click at [862, 126] on div "Options" at bounding box center [879, 115] width 65 height 21
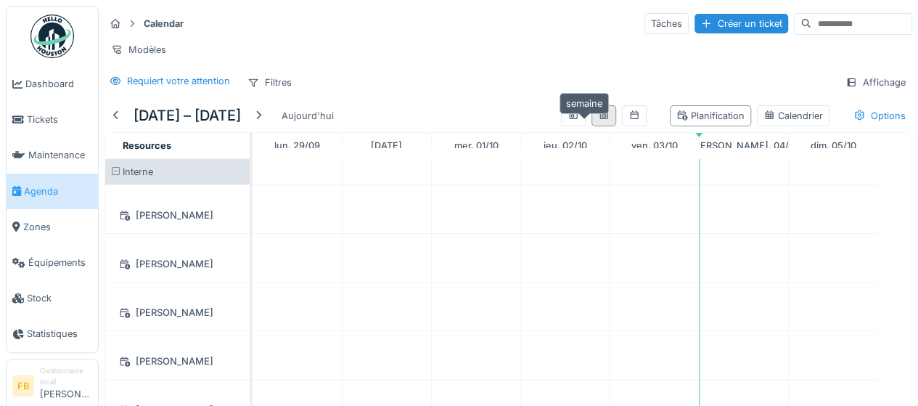
click at [600, 119] on icon at bounding box center [604, 114] width 8 height 9
click at [264, 123] on div at bounding box center [259, 116] width 12 height 14
click at [845, 86] on div "Affichage" at bounding box center [875, 82] width 73 height 21
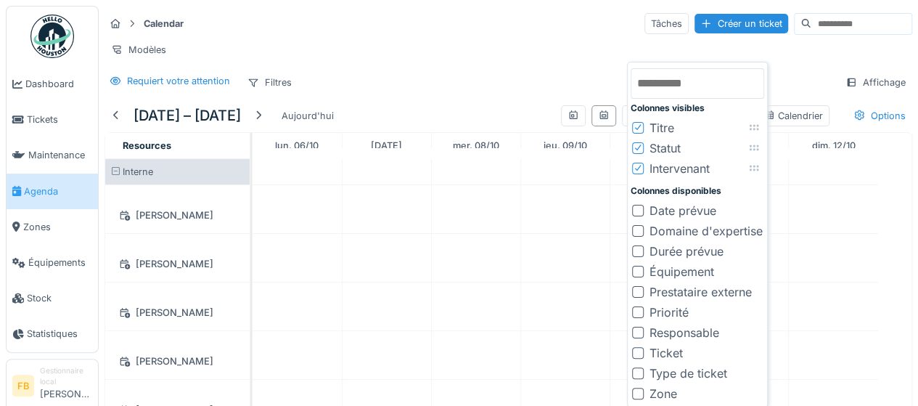
click at [641, 354] on div at bounding box center [638, 353] width 12 height 12
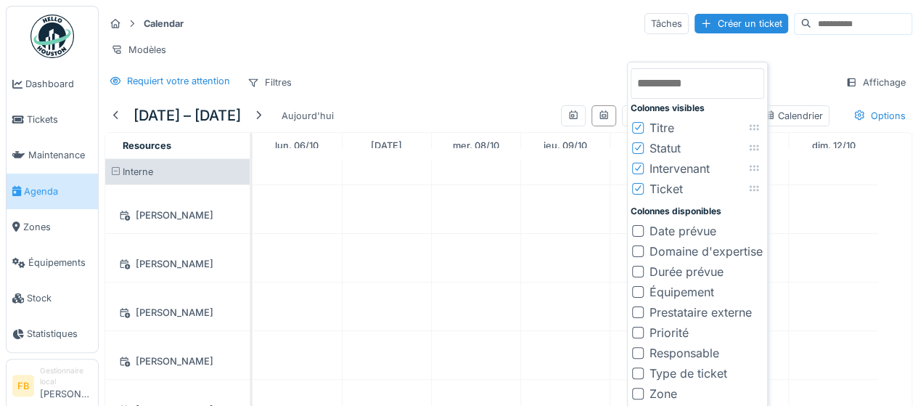
click at [637, 165] on icon at bounding box center [638, 167] width 9 height 7
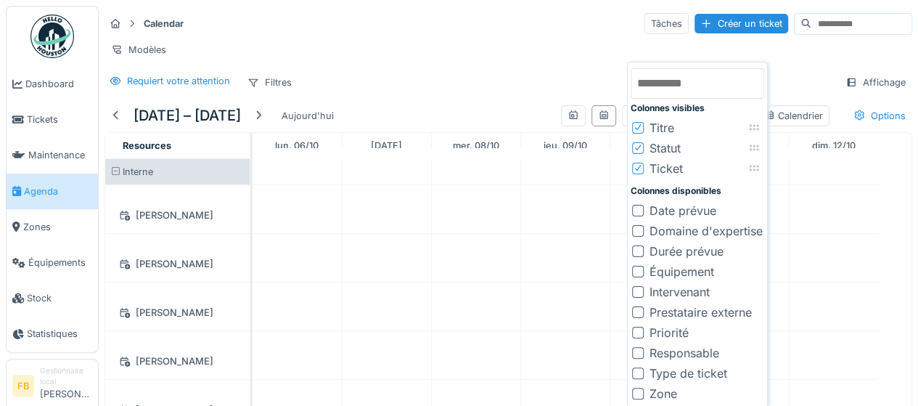
click at [639, 127] on icon at bounding box center [638, 126] width 9 height 7
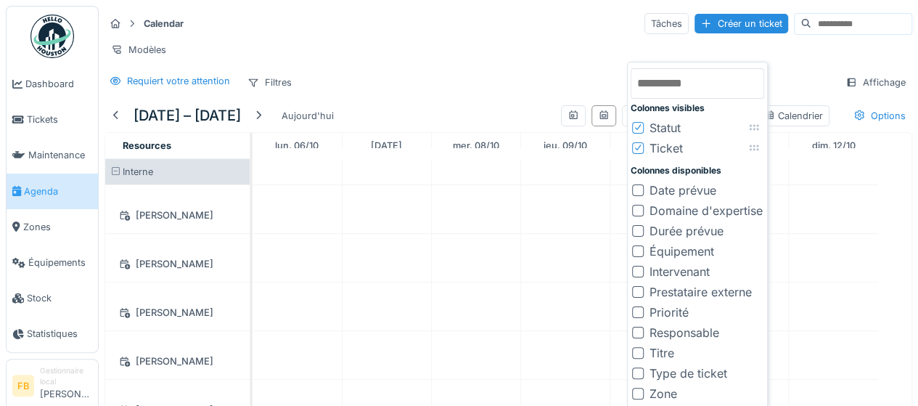
click at [639, 121] on div at bounding box center [638, 128] width 9 height 14
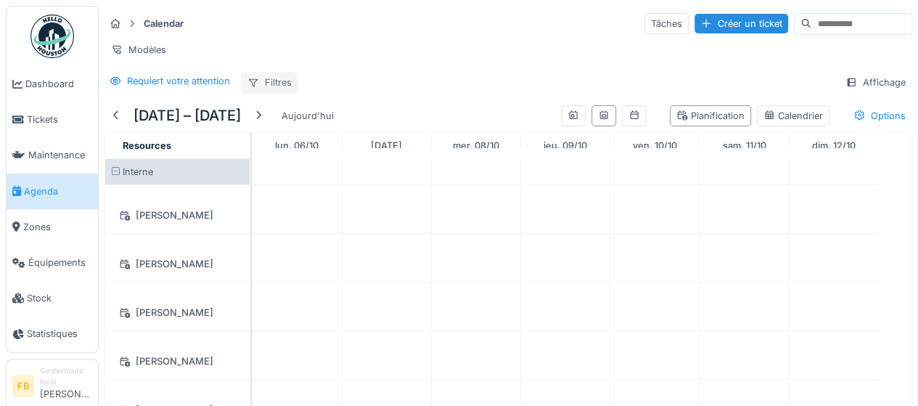
click at [264, 93] on div "Filtres" at bounding box center [269, 82] width 57 height 21
click at [394, 43] on div "Modèles" at bounding box center [509, 49] width 808 height 21
click at [35, 114] on span "Tickets" at bounding box center [59, 120] width 65 height 14
